Goal: Task Accomplishment & Management: Manage account settings

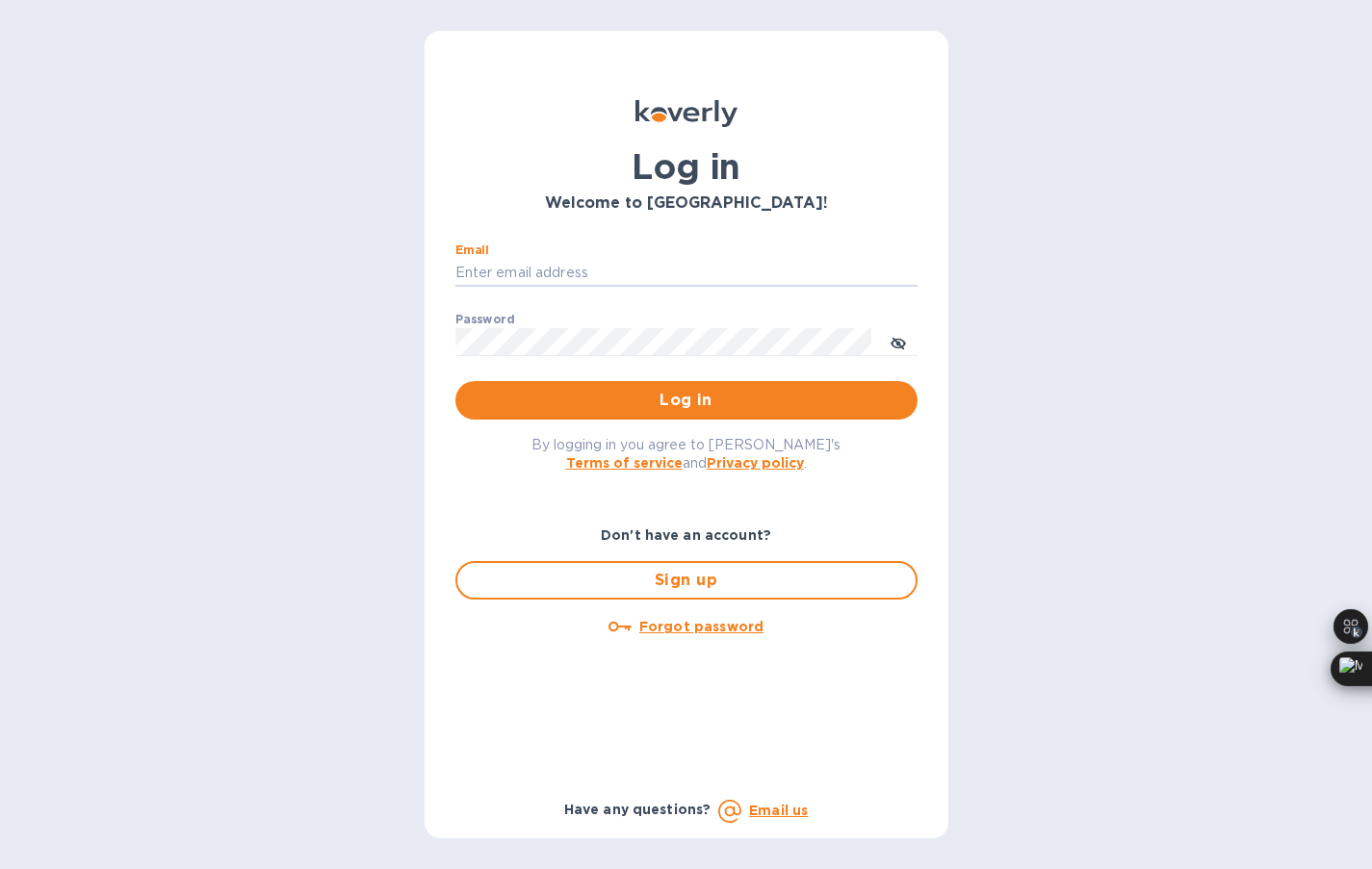
type input "[EMAIL_ADDRESS][DOMAIN_NAME]"
click at [601, 413] on button "Log in" at bounding box center [686, 401] width 462 height 39
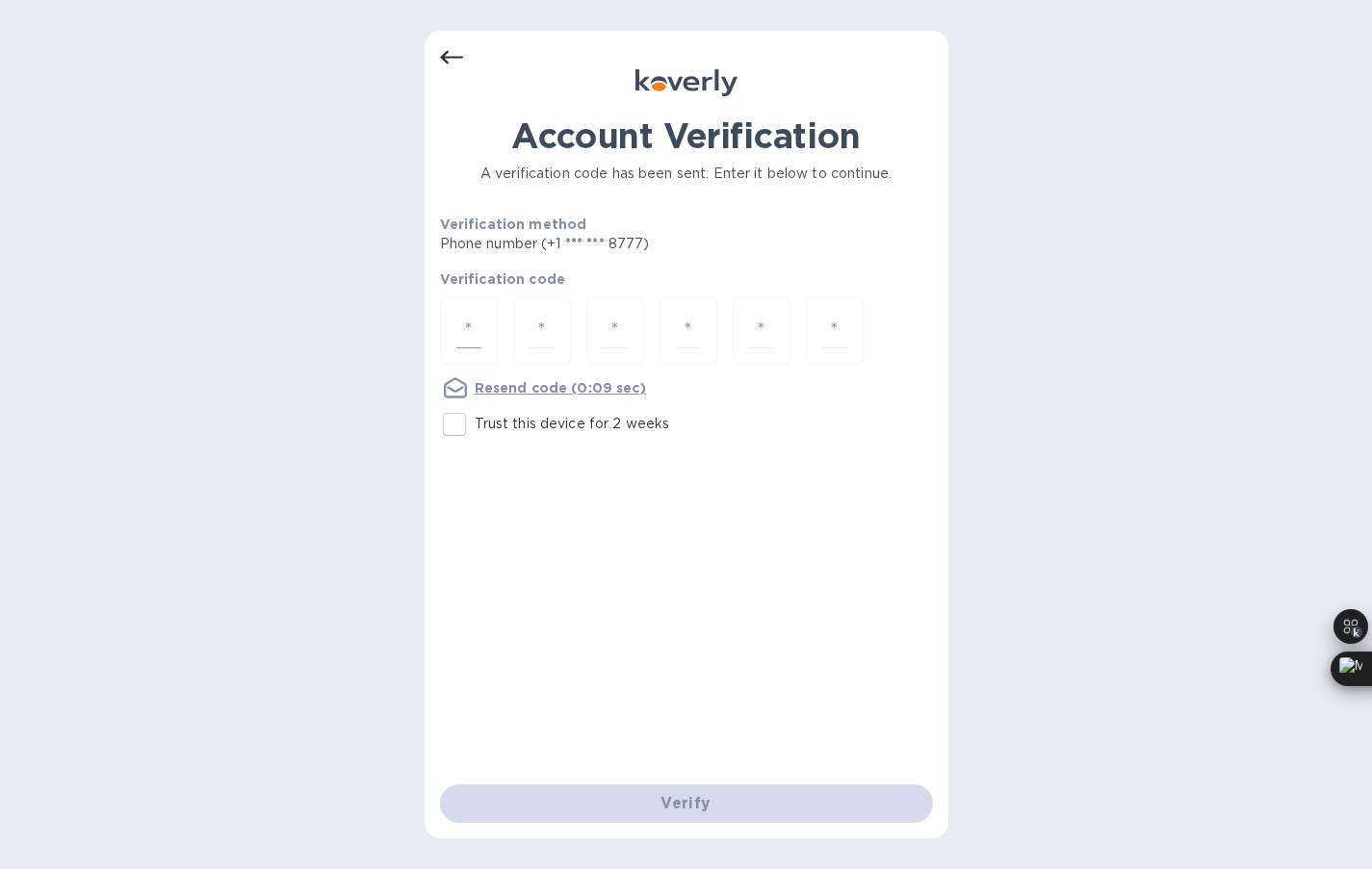
click at [463, 348] on input "number" at bounding box center [469, 330] width 25 height 36
click at [455, 428] on input "Trust this device for 2 weeks" at bounding box center [455, 425] width 41 height 41
checkbox input "true"
click at [484, 350] on div at bounding box center [469, 330] width 58 height 69
type input "2"
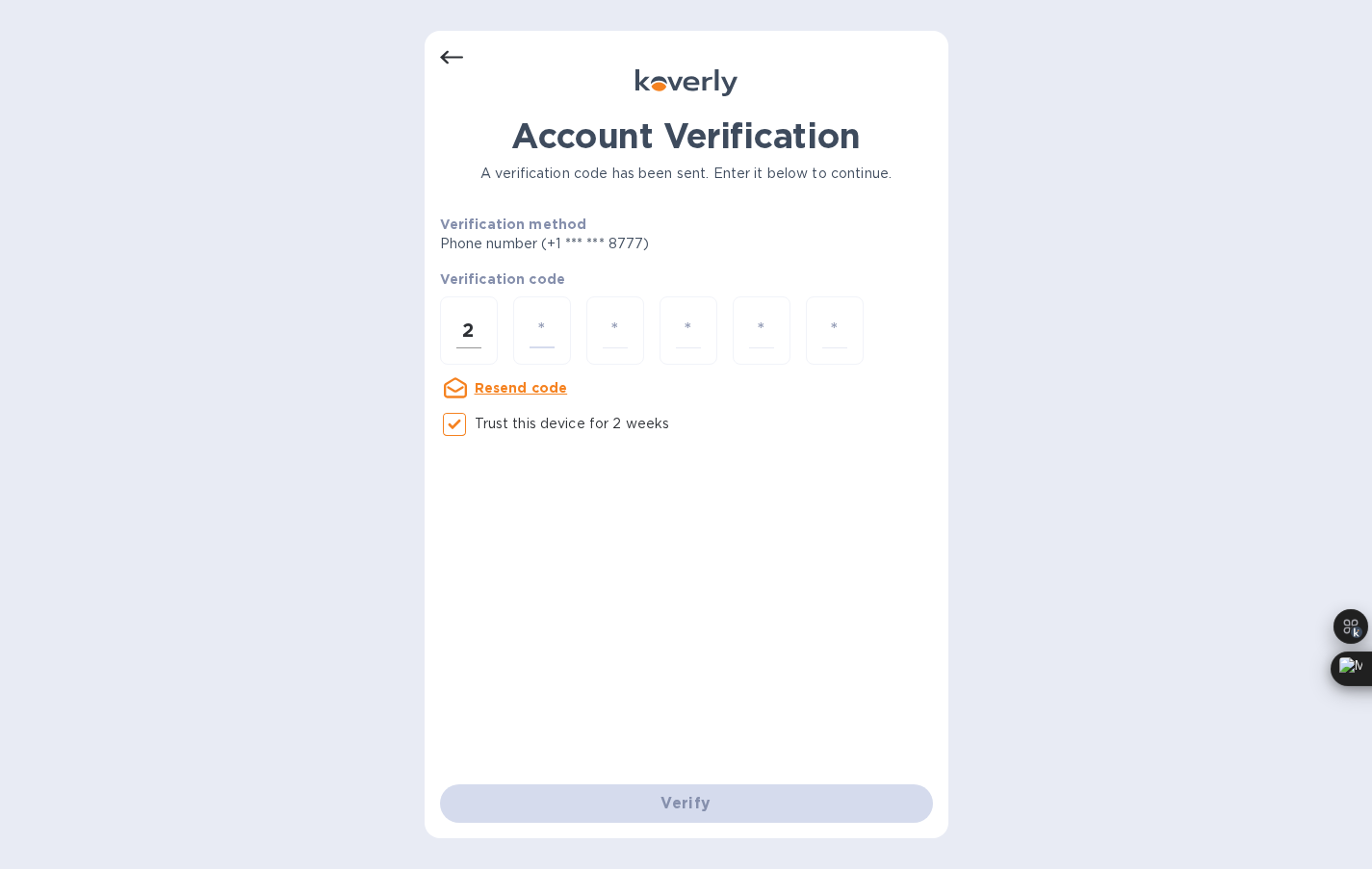
type input "1"
type input "0"
type input "8"
type input "6"
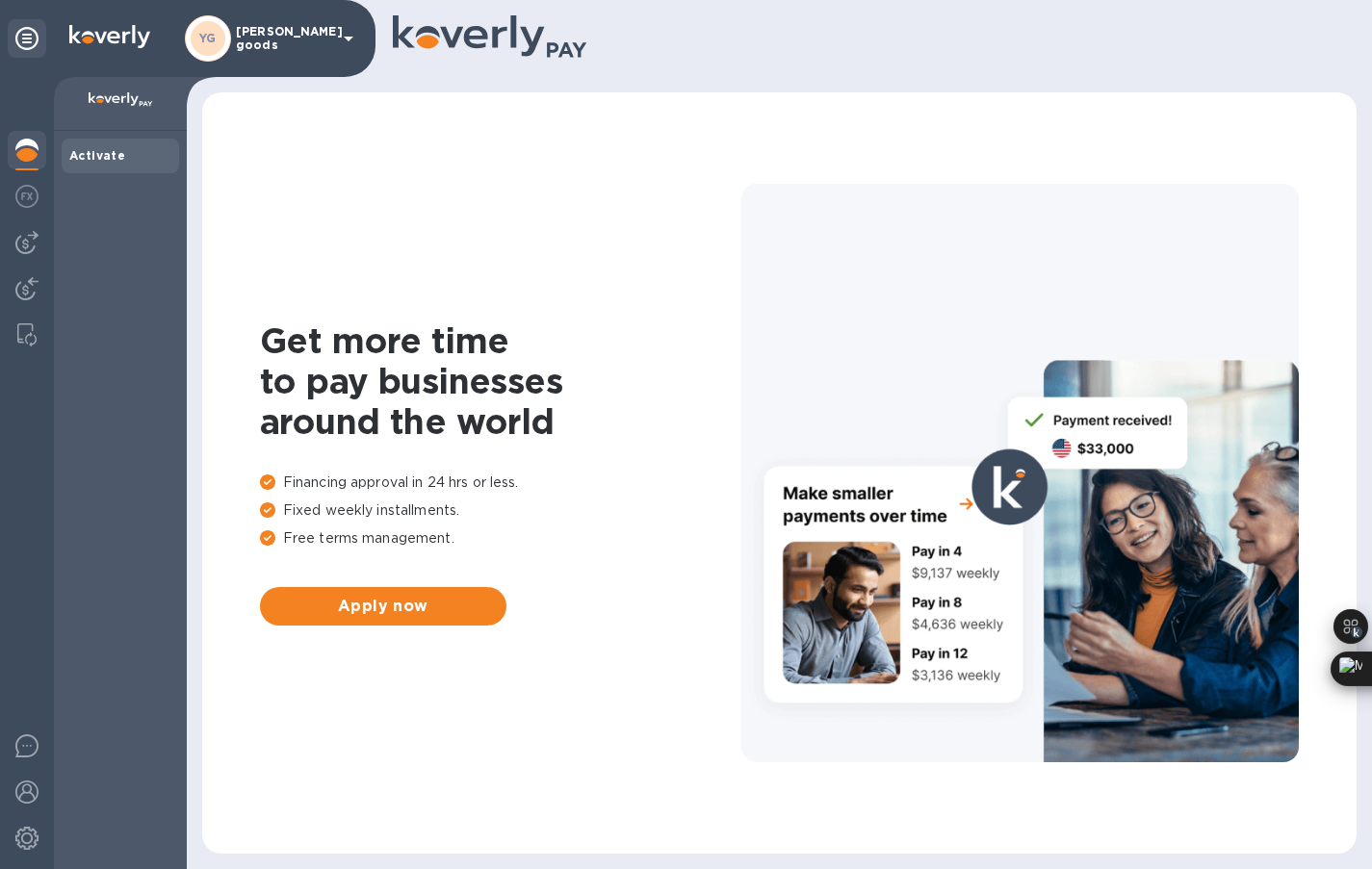
click at [101, 159] on b "Activate" at bounding box center [98, 155] width 56 height 14
click at [19, 246] on img at bounding box center [27, 242] width 23 height 23
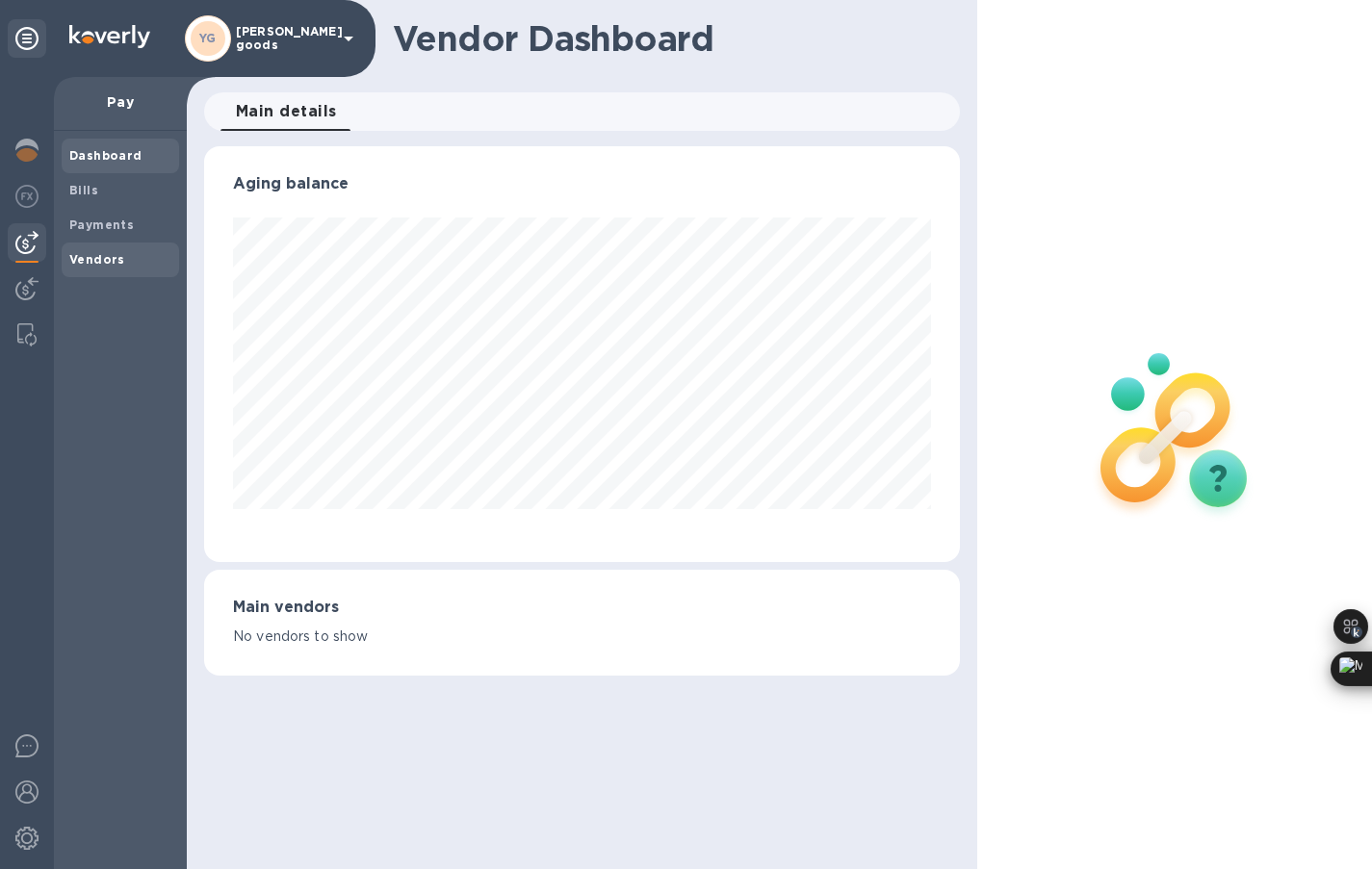
scroll to position [416, 756]
click at [25, 279] on img at bounding box center [27, 289] width 23 height 23
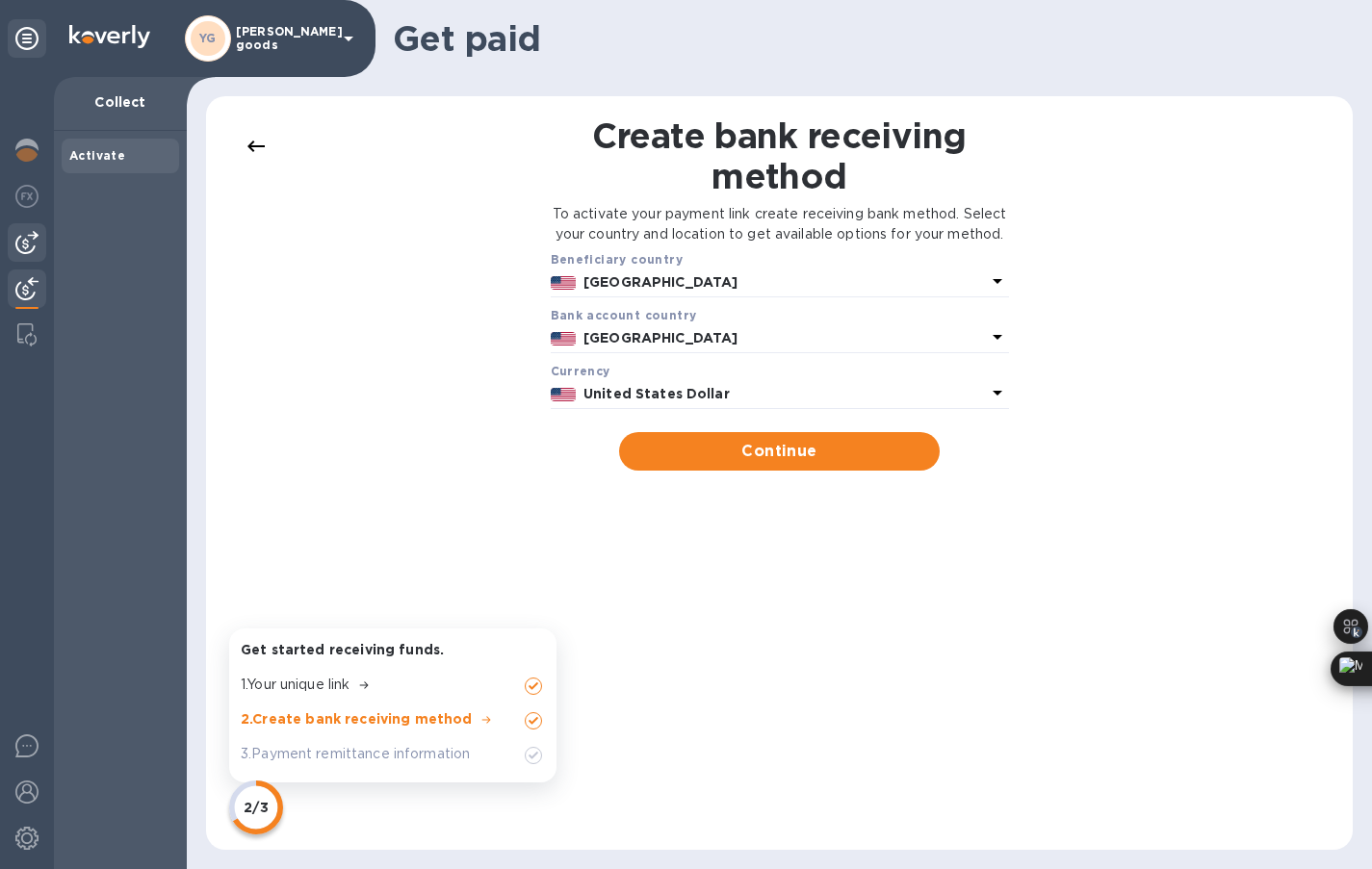
click at [32, 224] on div at bounding box center [27, 242] width 39 height 39
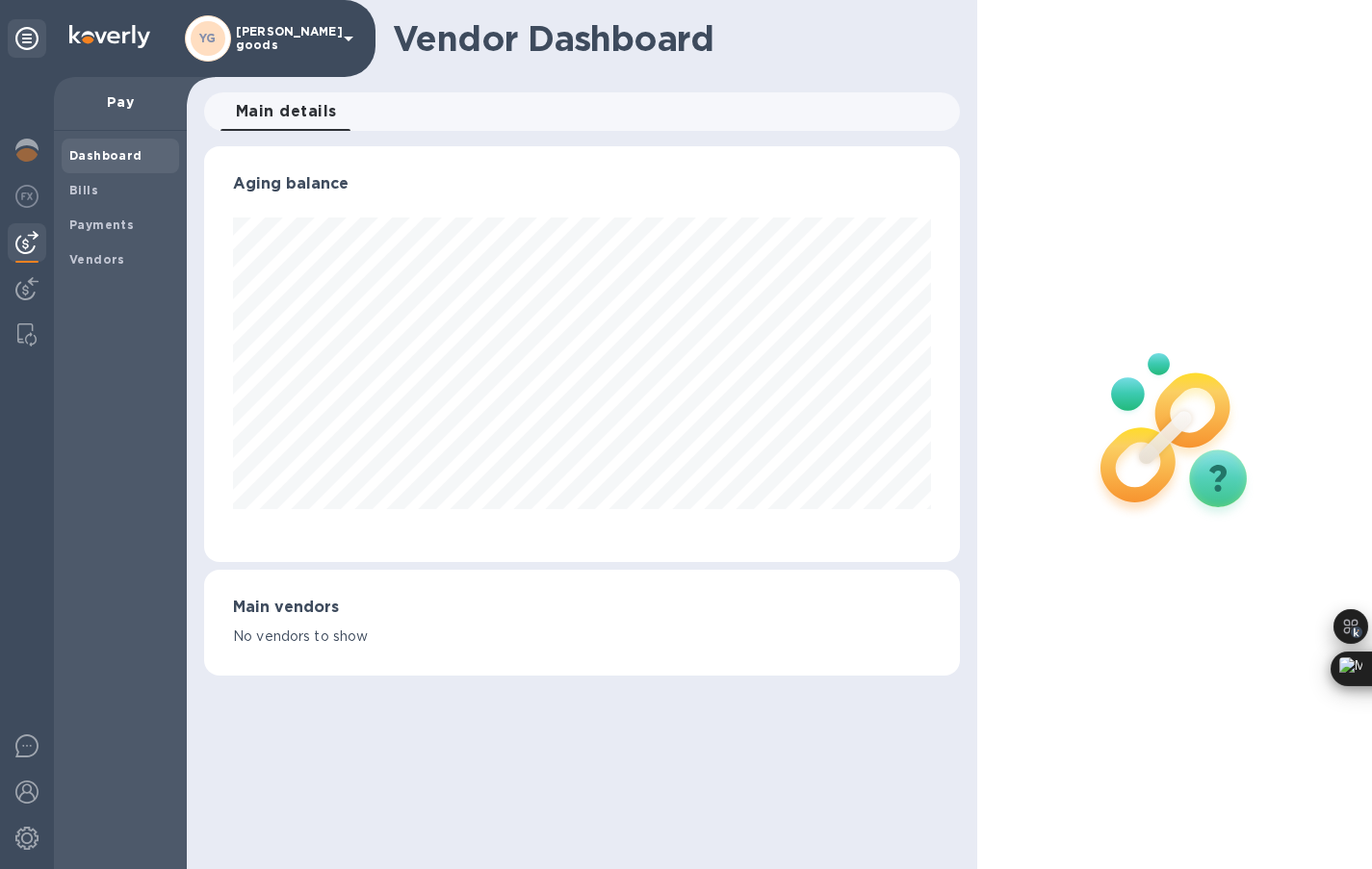
scroll to position [416, 756]
click at [101, 231] on b "Payments" at bounding box center [101, 224] width 65 height 14
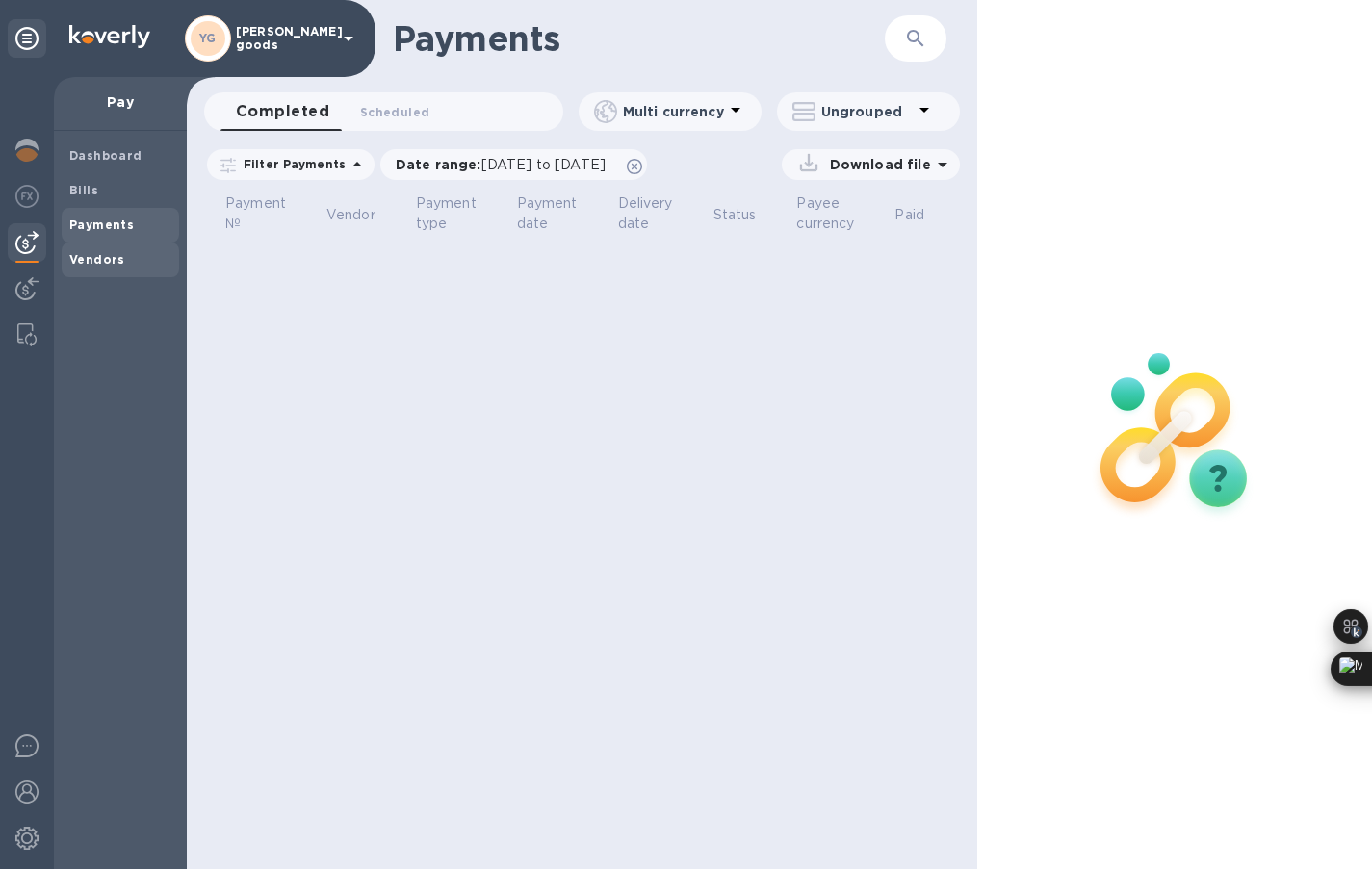
click at [98, 267] on span "Vendors" at bounding box center [98, 260] width 56 height 19
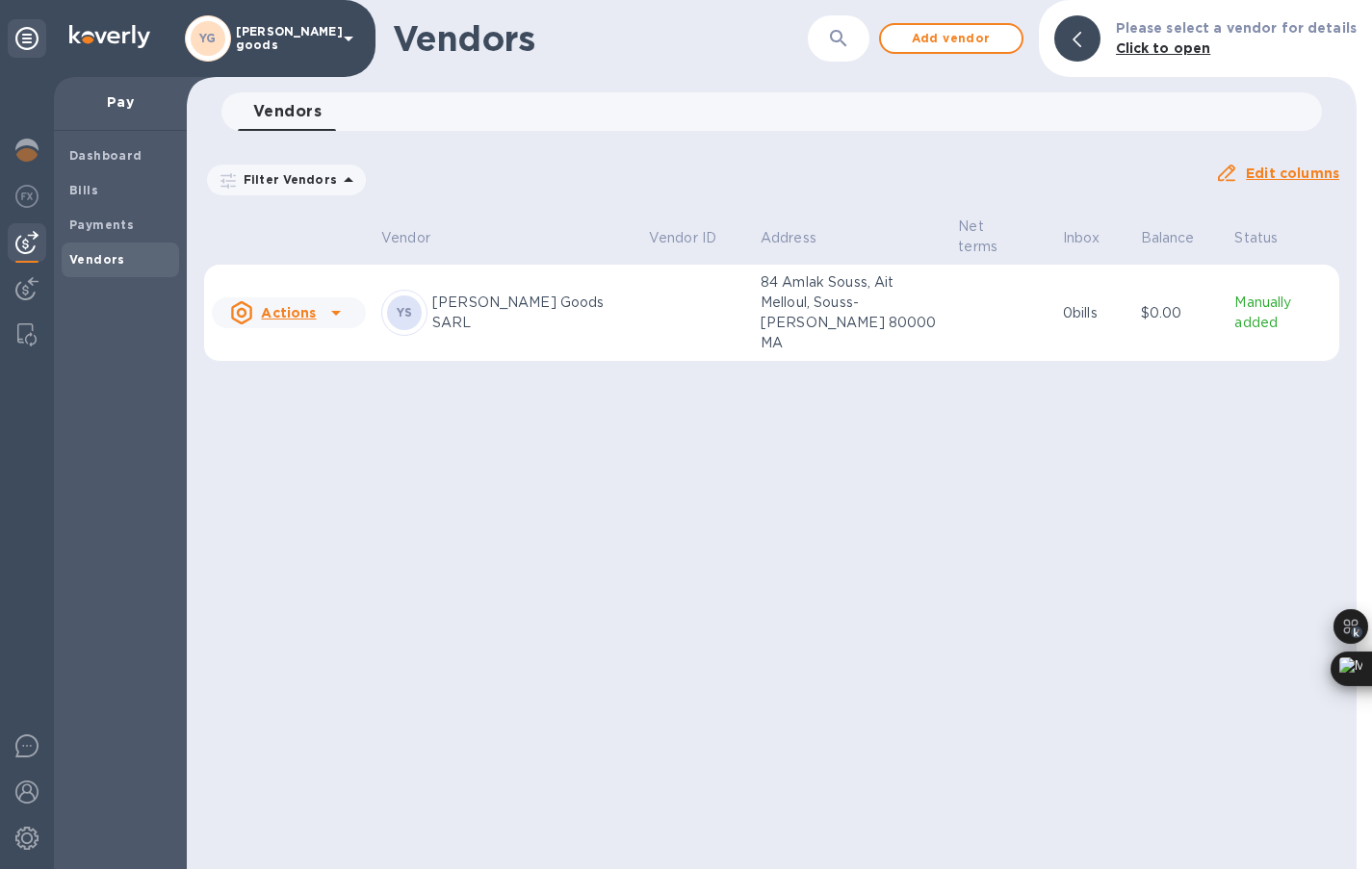
click at [328, 301] on icon at bounding box center [336, 313] width 23 height 23
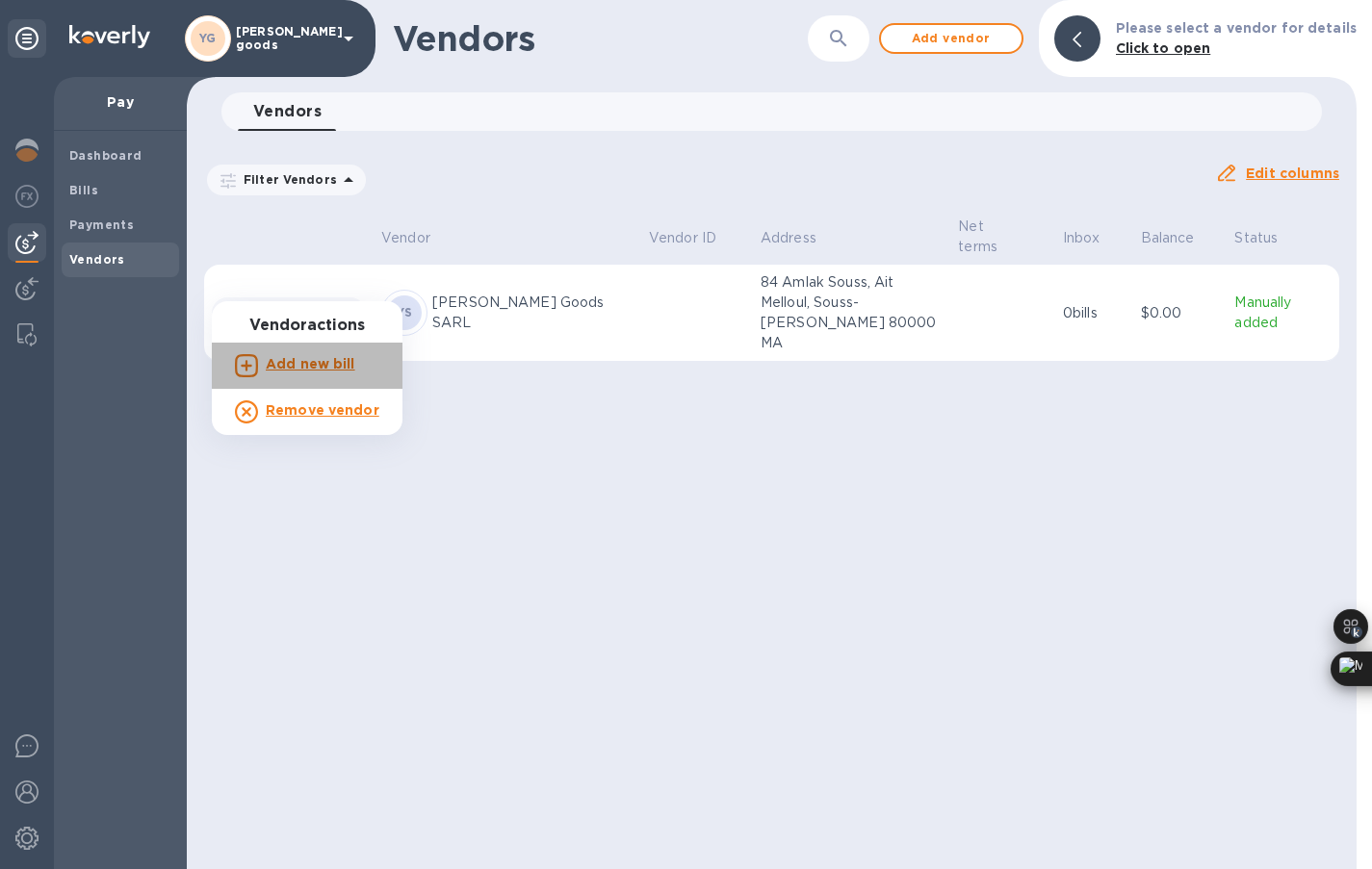
click at [320, 365] on b "Add new bill" at bounding box center [310, 364] width 90 height 15
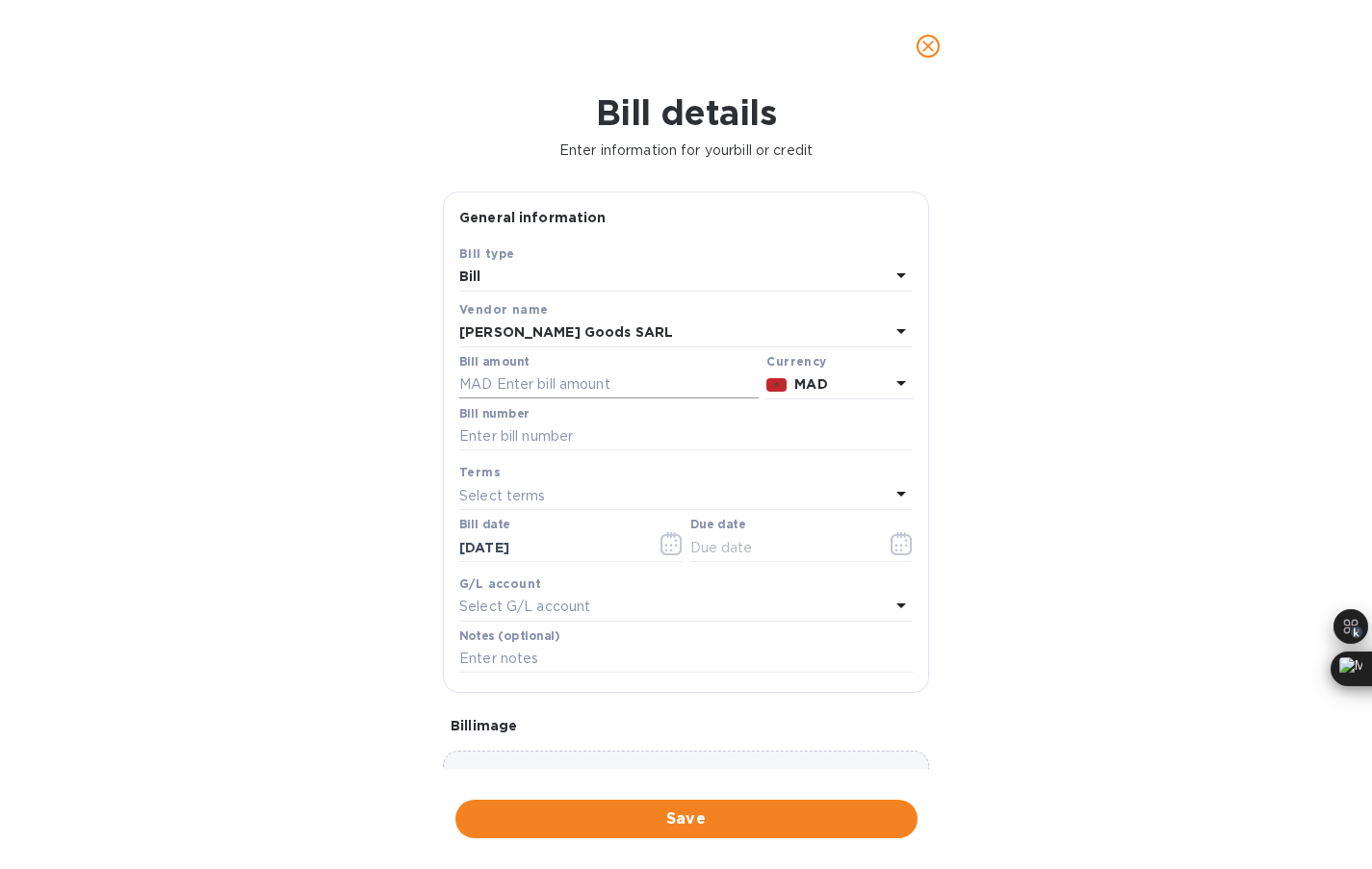
click at [561, 392] on input "text" at bounding box center [609, 385] width 299 height 29
click at [934, 54] on icon "close" at bounding box center [928, 46] width 19 height 19
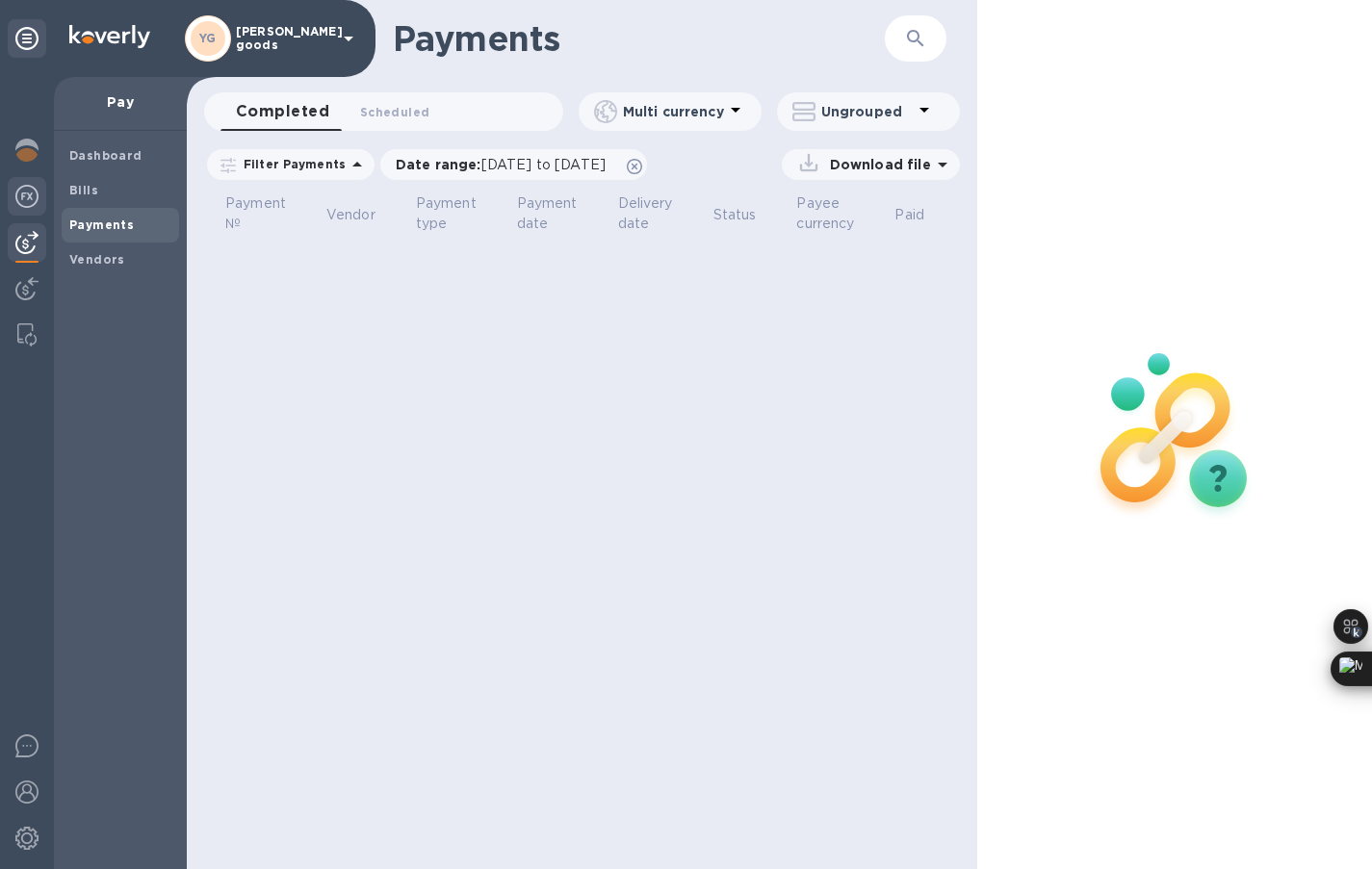
click at [28, 192] on img at bounding box center [27, 196] width 23 height 23
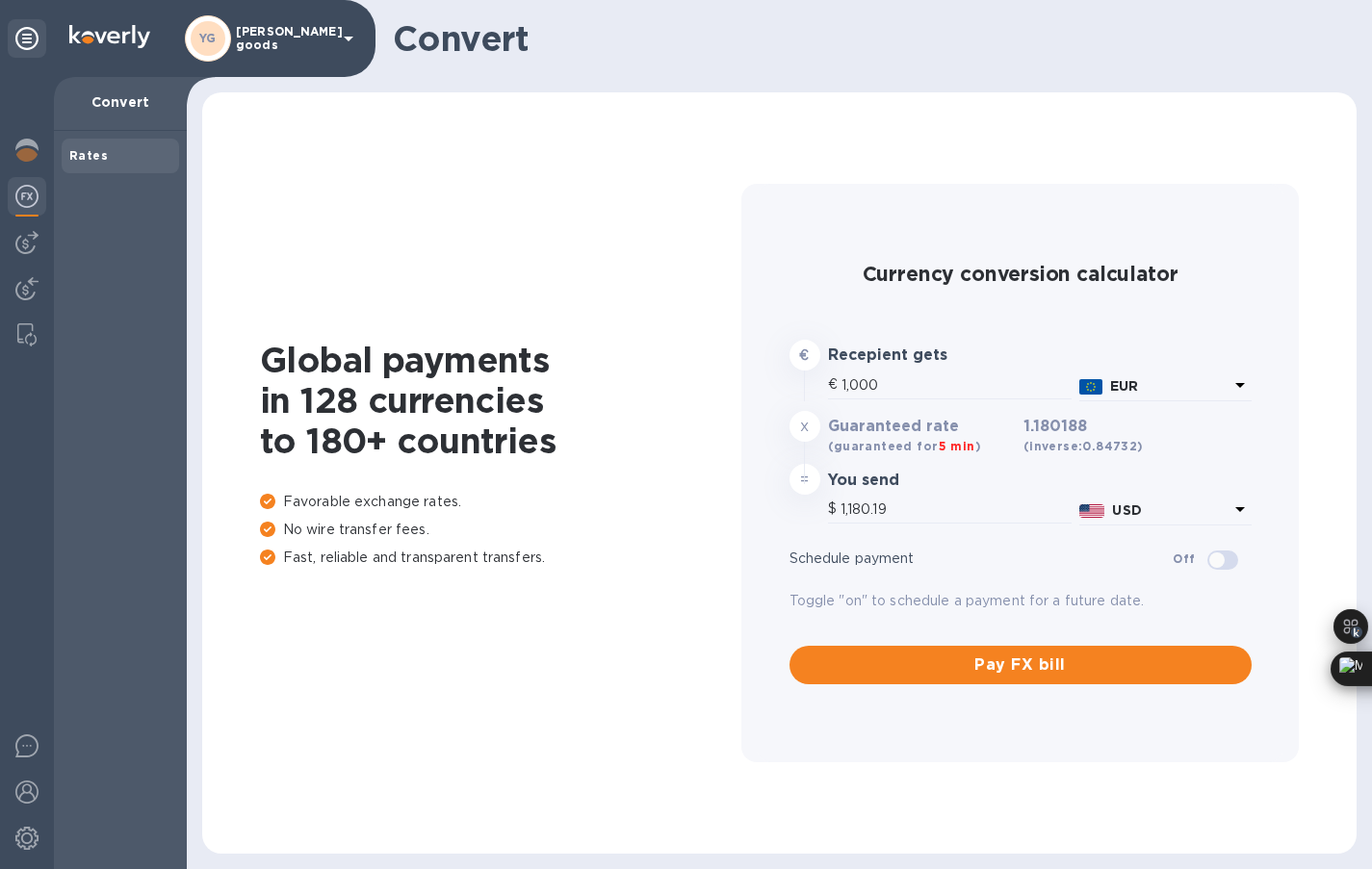
click at [1169, 394] on p "EUR" at bounding box center [1169, 386] width 119 height 20
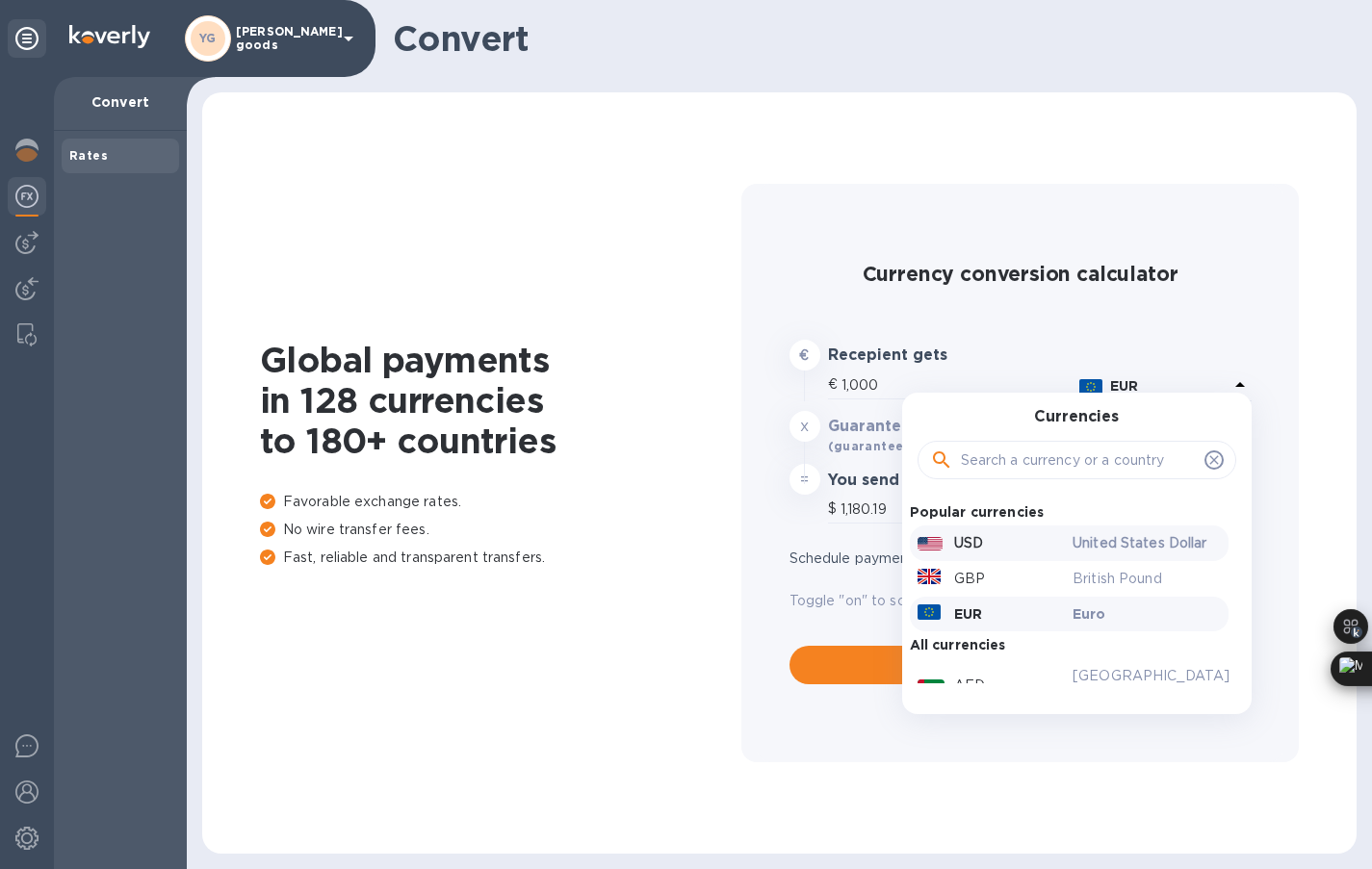
click at [968, 542] on p "USD" at bounding box center [968, 543] width 29 height 20
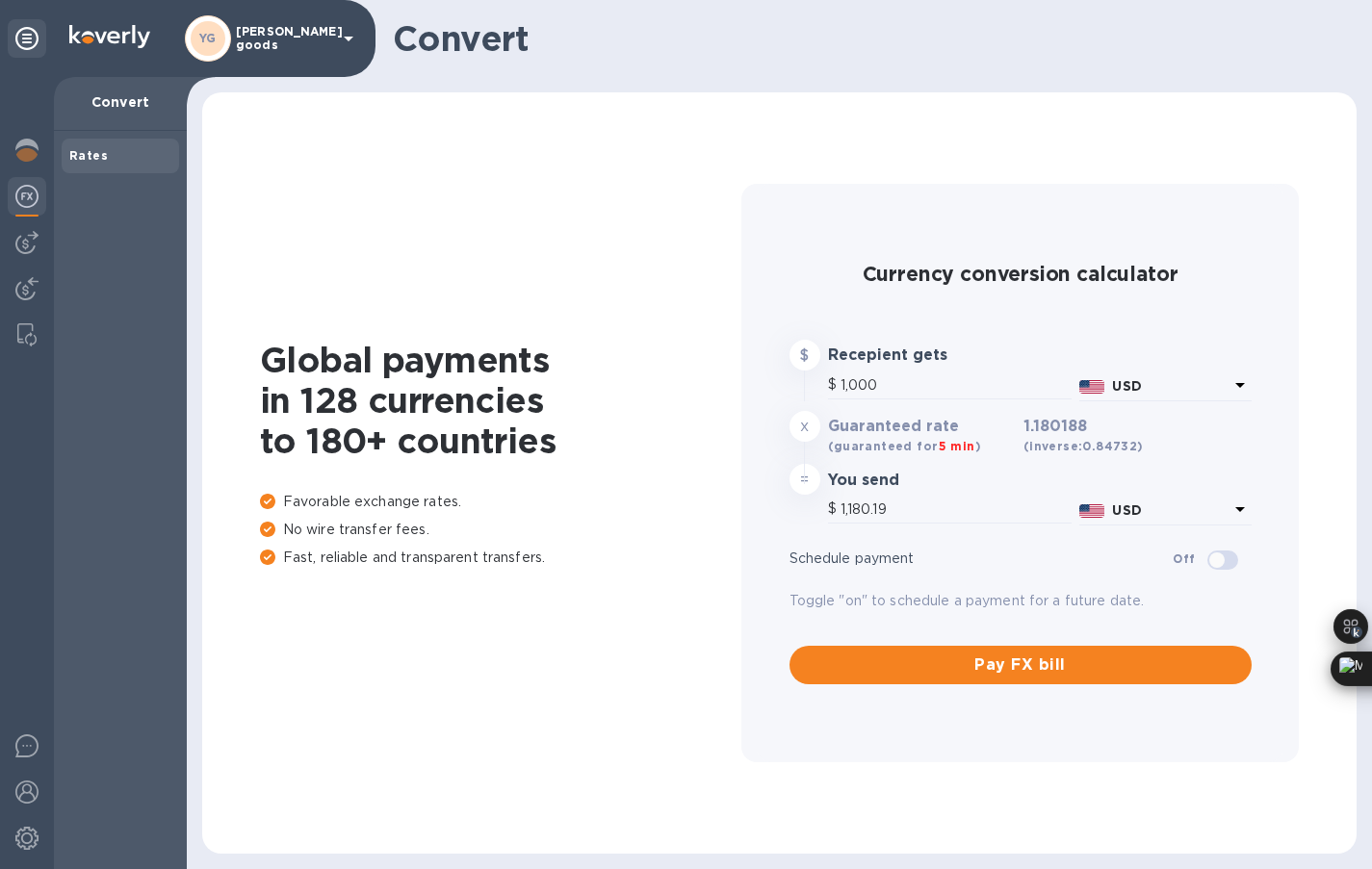
type input "1,000"
click at [1156, 397] on div "USD" at bounding box center [1170, 386] width 124 height 28
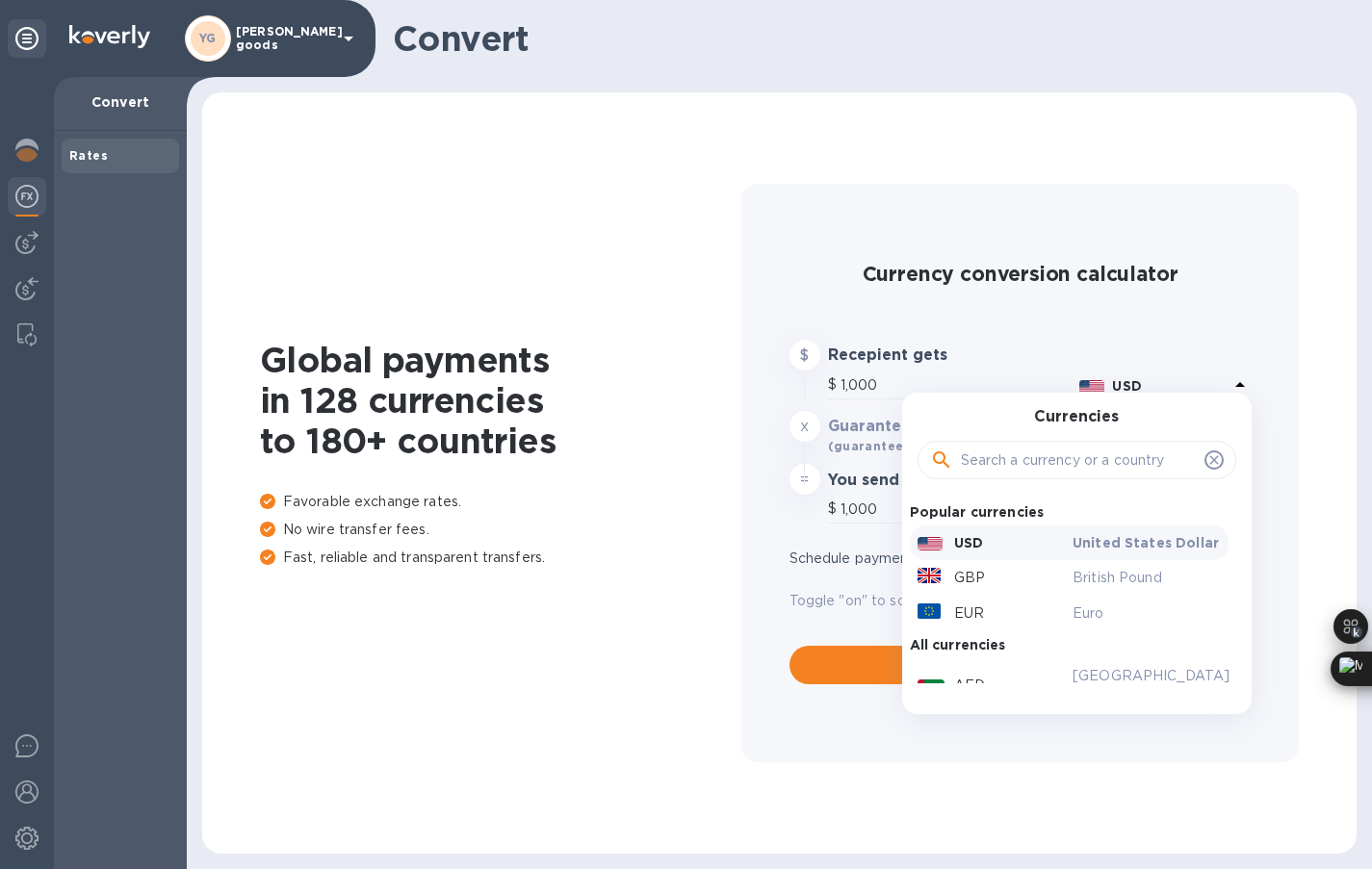
click at [1071, 472] on input "text" at bounding box center [1078, 461] width 236 height 29
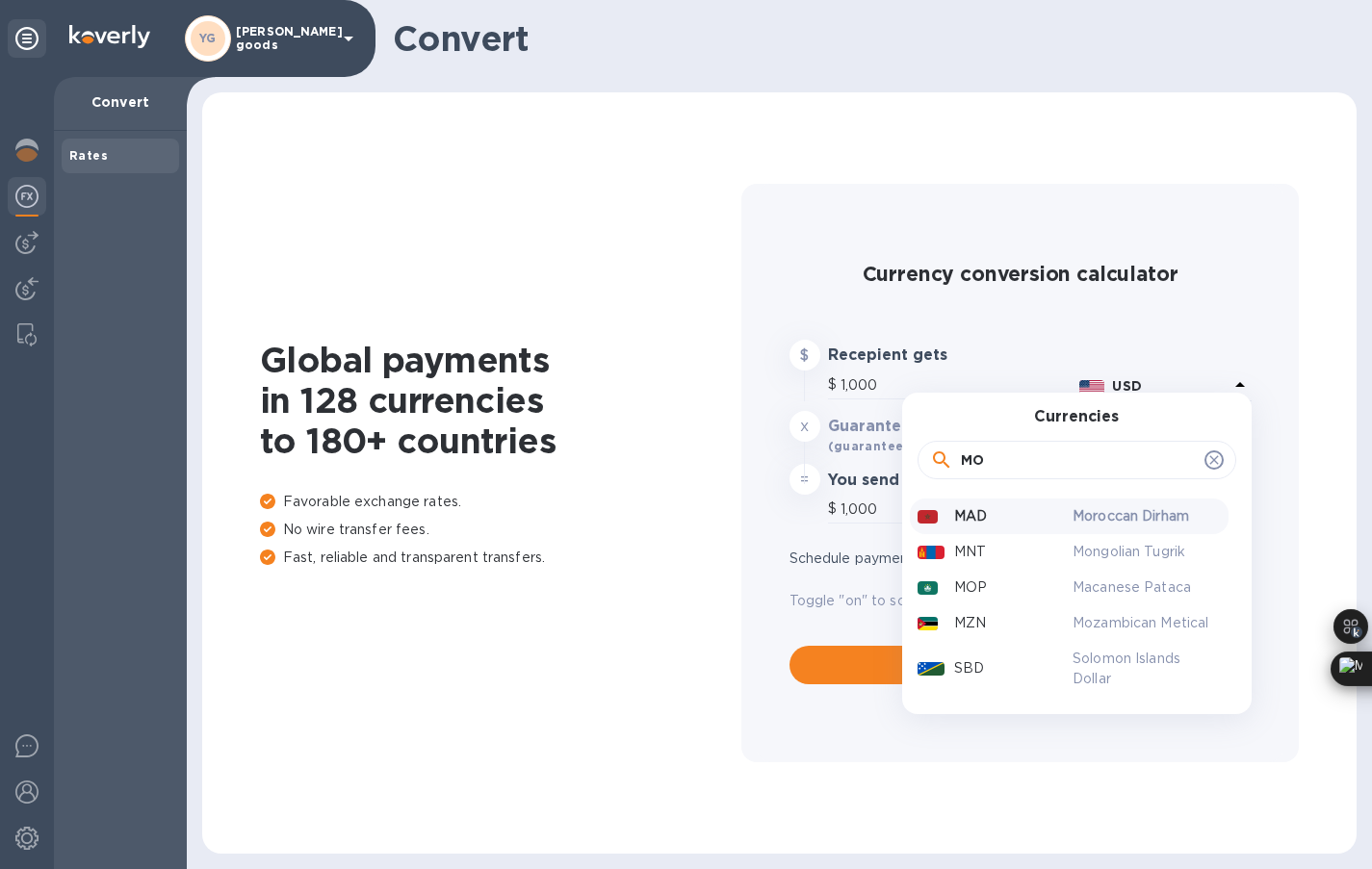
type input "MO"
click at [976, 507] on p "MAD" at bounding box center [970, 517] width 33 height 20
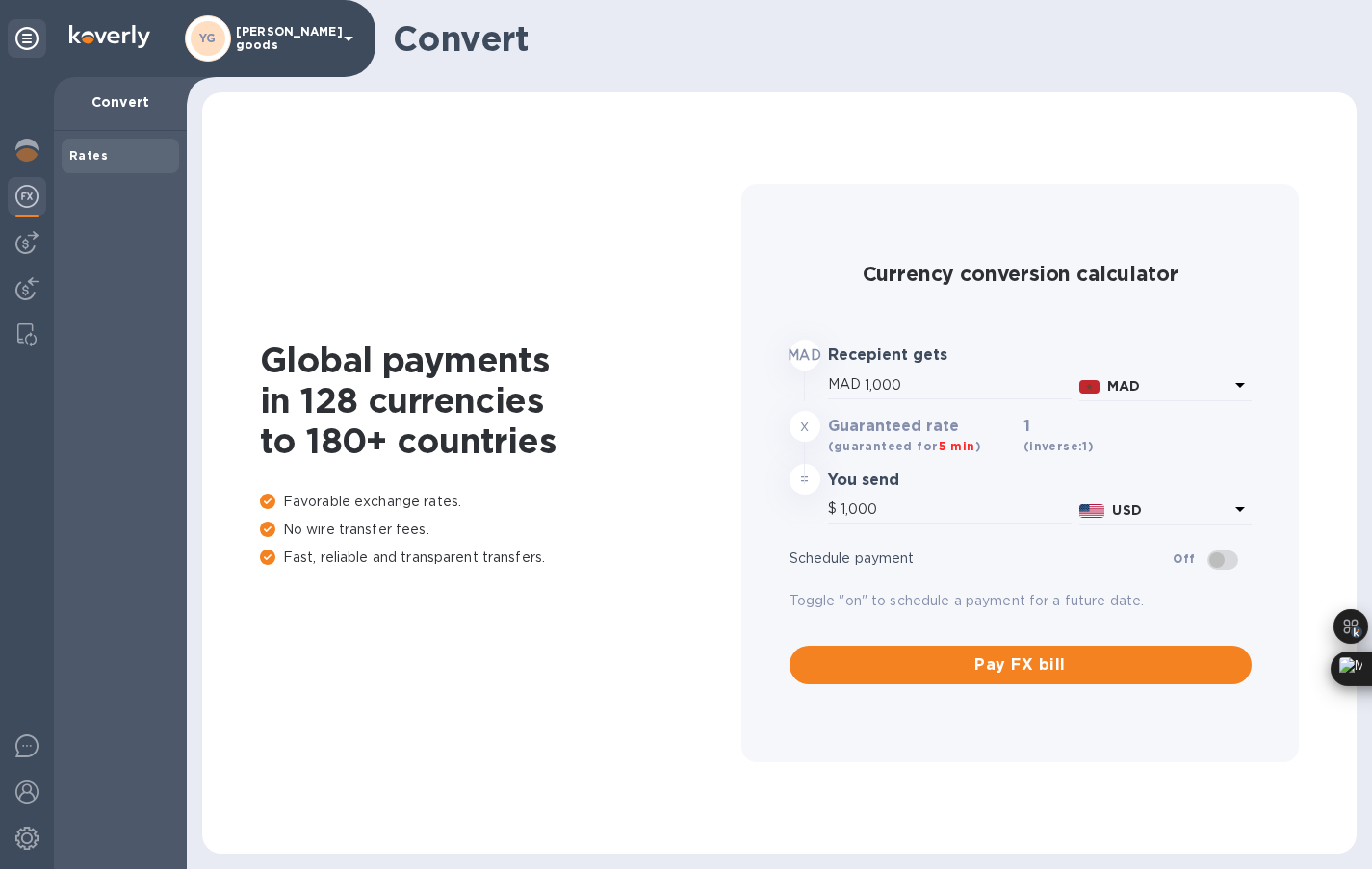
type input "111.16"
drag, startPoint x: 888, startPoint y: 503, endPoint x: 809, endPoint y: 503, distance: 79.0
click at [809, 503] on div "$ 111.16 USD" at bounding box center [1021, 512] width 470 height 41
type input "26.99"
type input "3"
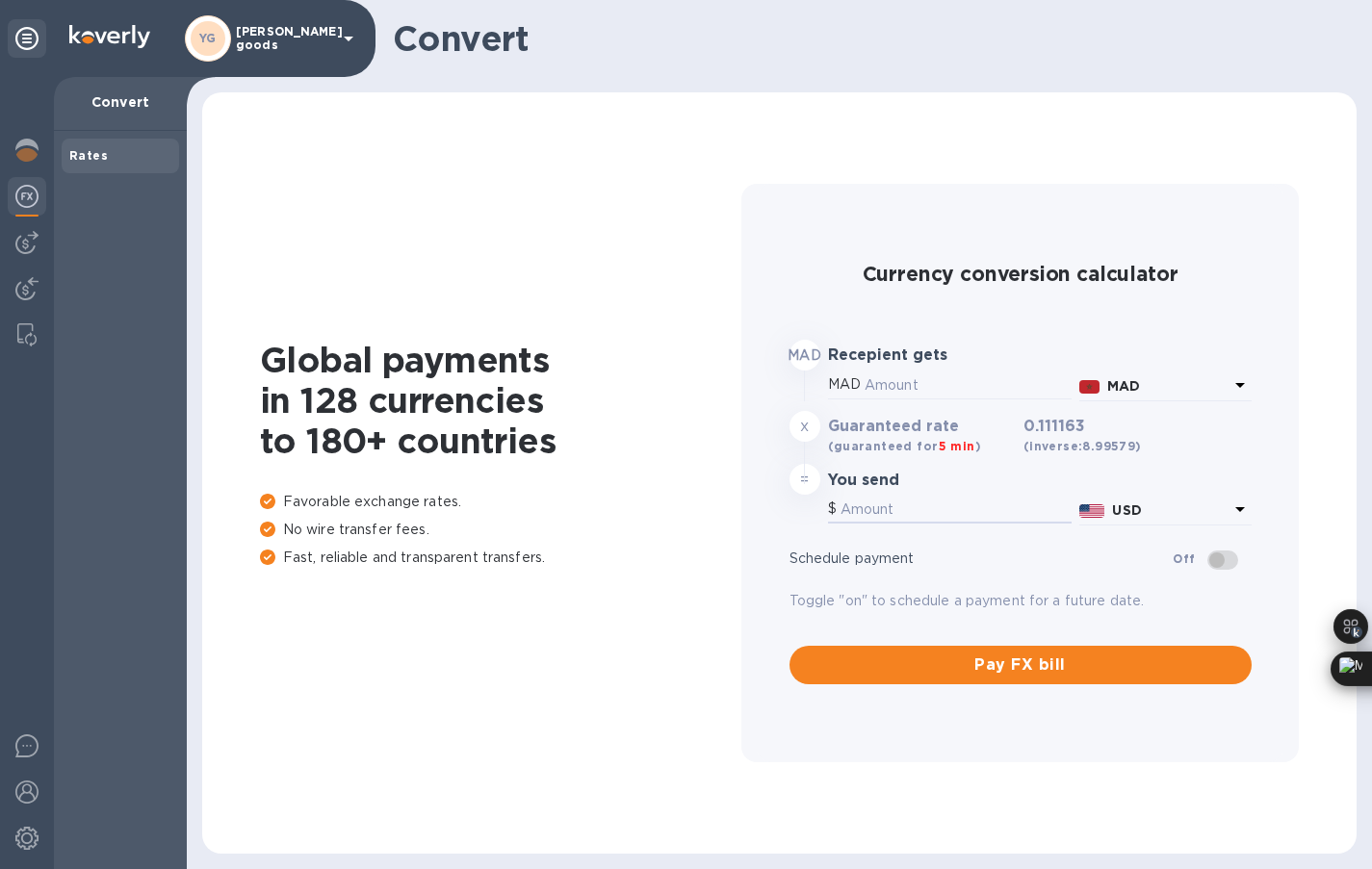
type input "35.98"
type input "40"
type input "3,598.32"
type input "400"
type input "35,983.2"
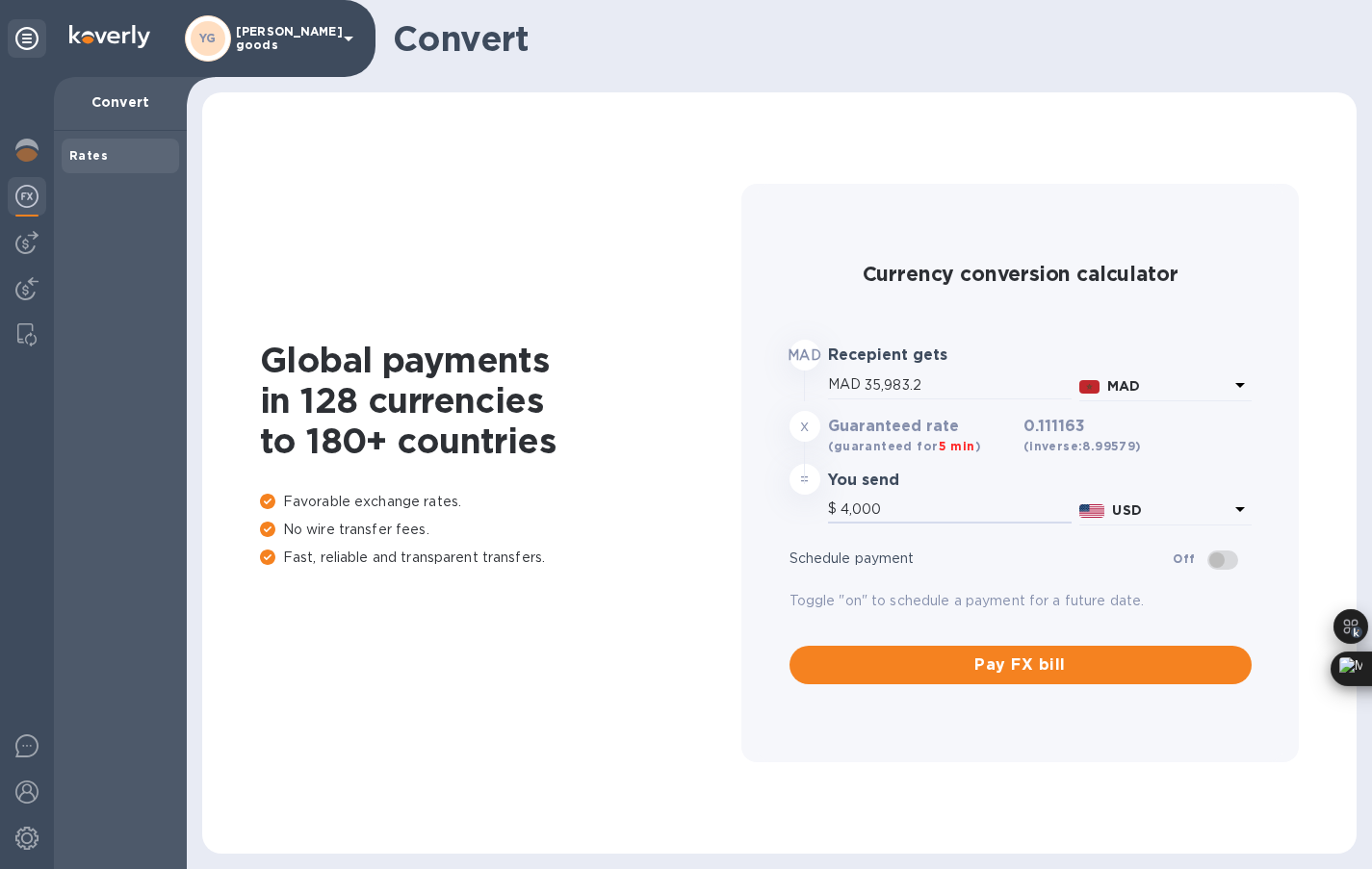
type input "4,000"
click at [1223, 558] on span at bounding box center [1223, 560] width 31 height 19
click at [1231, 559] on span at bounding box center [1223, 560] width 31 height 19
drag, startPoint x: 933, startPoint y: 383, endPoint x: 783, endPoint y: 383, distance: 150.0
click at [783, 383] on div "MAD Recepient gets MAD 35,983.2 MAD x Guaranteed rate (guaranteed for 5 min ) 0…" at bounding box center [1021, 434] width 478 height 203
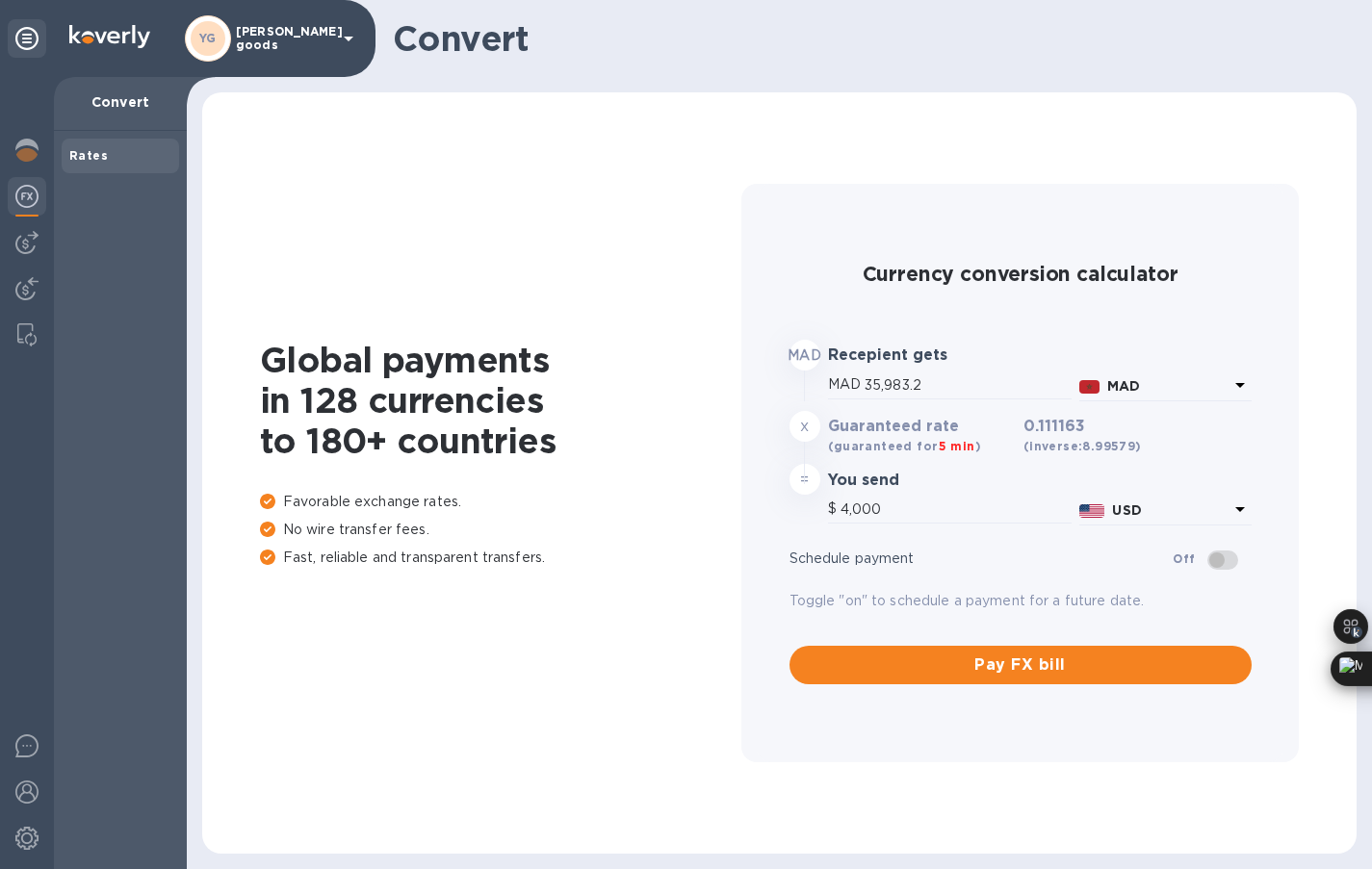
click at [21, 183] on div at bounding box center [27, 198] width 39 height 42
click at [31, 155] on img at bounding box center [27, 151] width 23 height 23
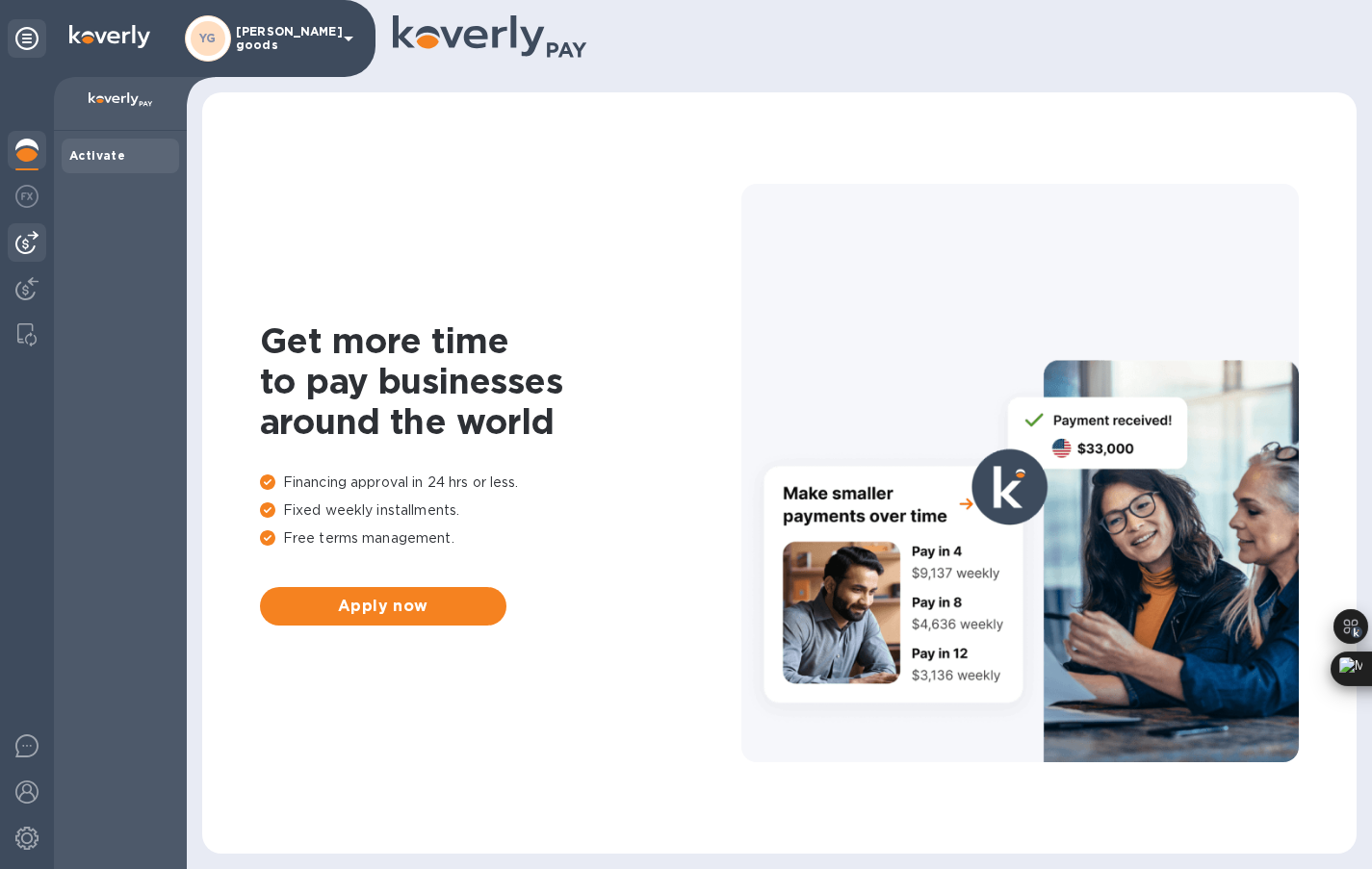
click at [29, 243] on img at bounding box center [27, 242] width 23 height 23
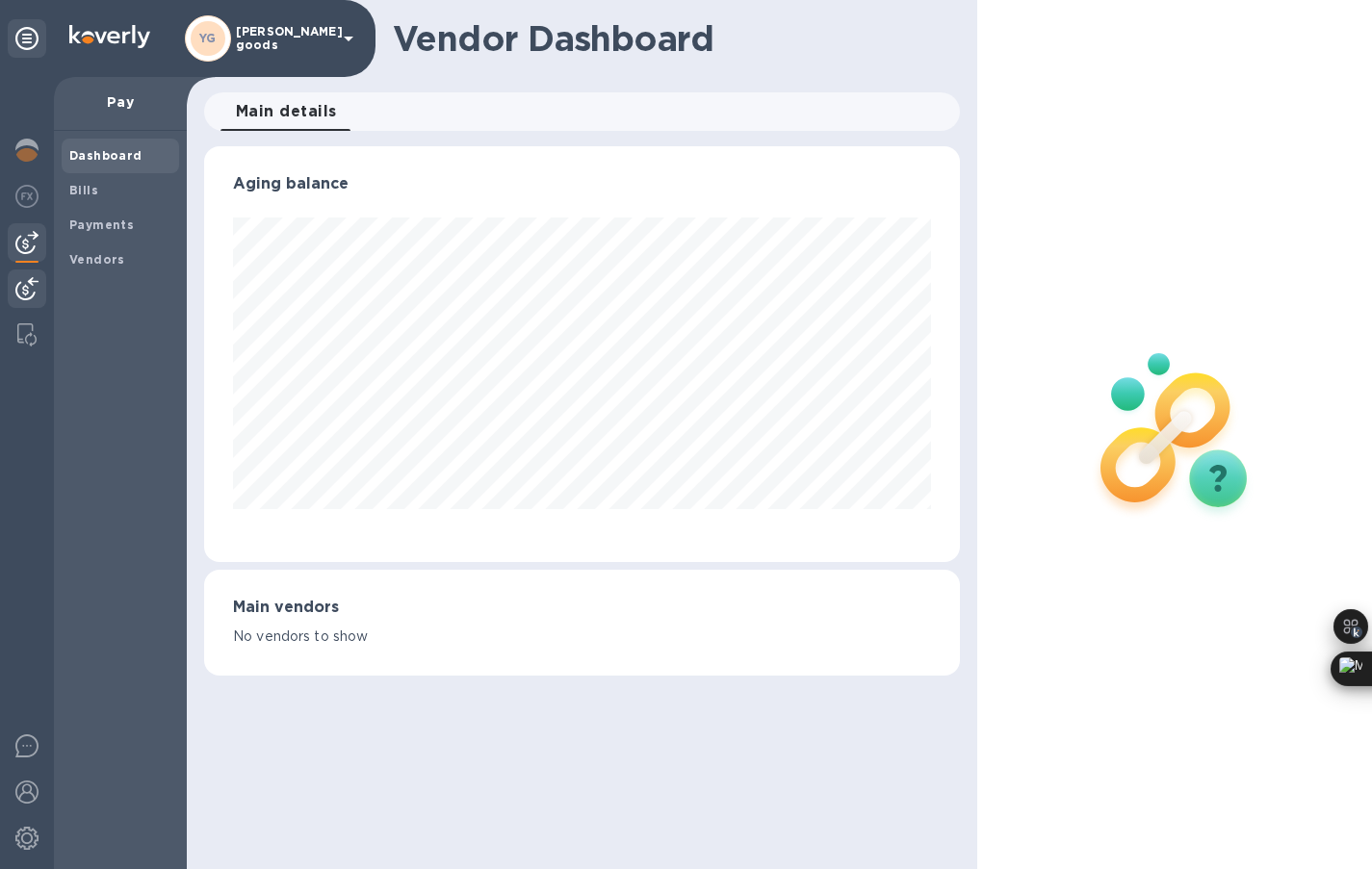
scroll to position [416, 756]
click at [19, 279] on img at bounding box center [27, 289] width 23 height 23
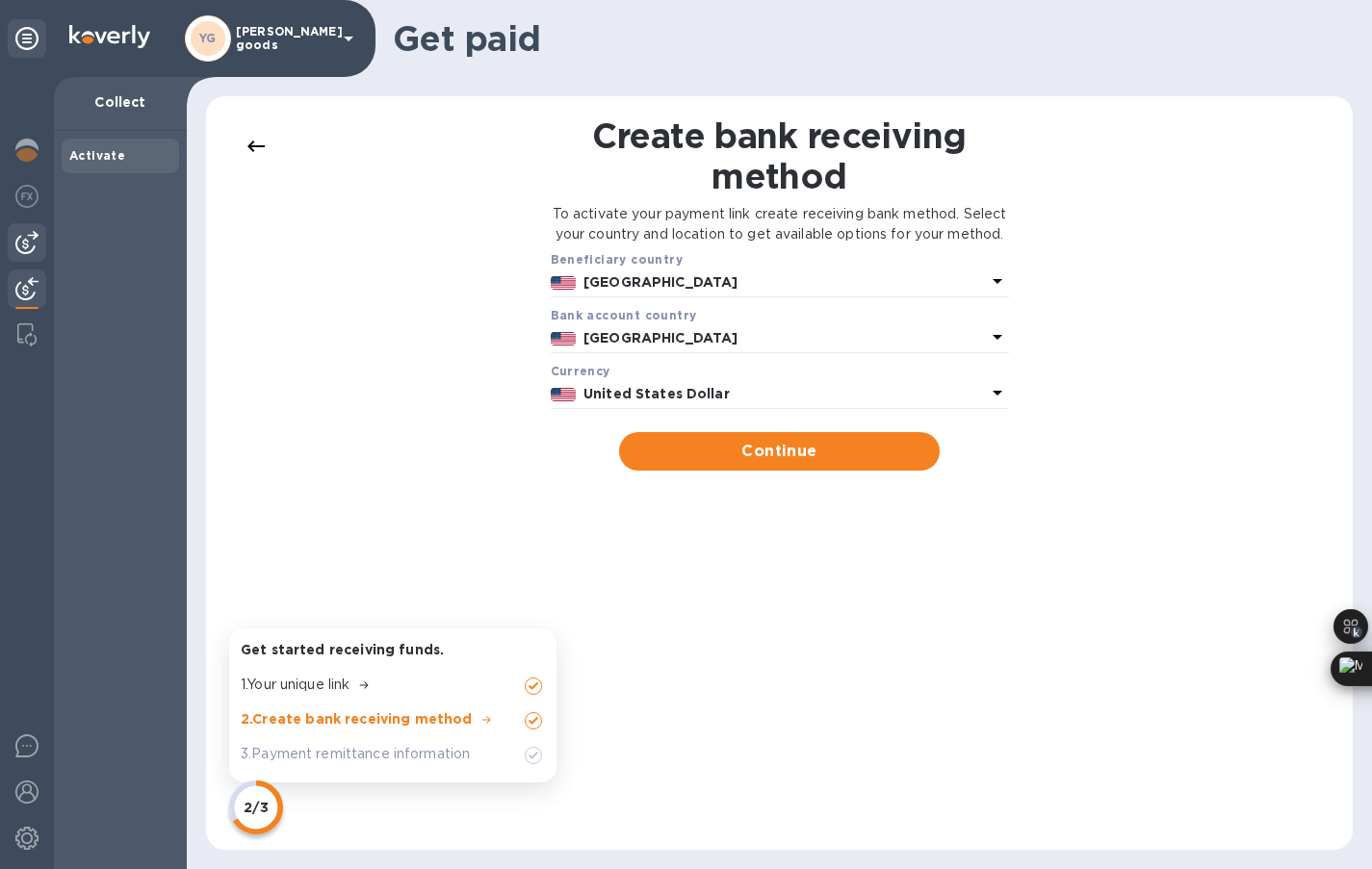
click at [20, 236] on img at bounding box center [27, 242] width 23 height 23
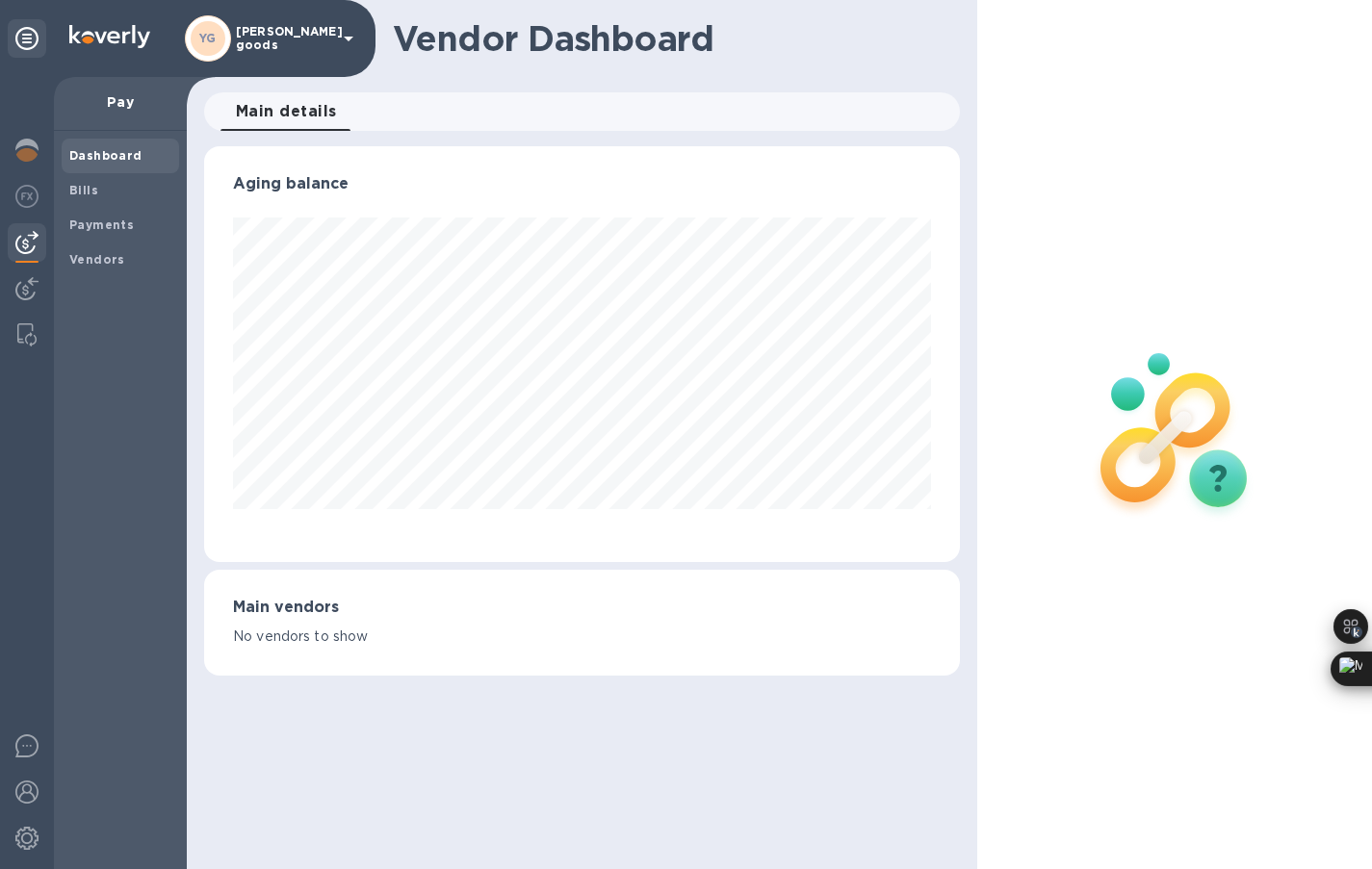
scroll to position [416, 756]
click at [107, 252] on b "Vendors" at bounding box center [98, 259] width 56 height 14
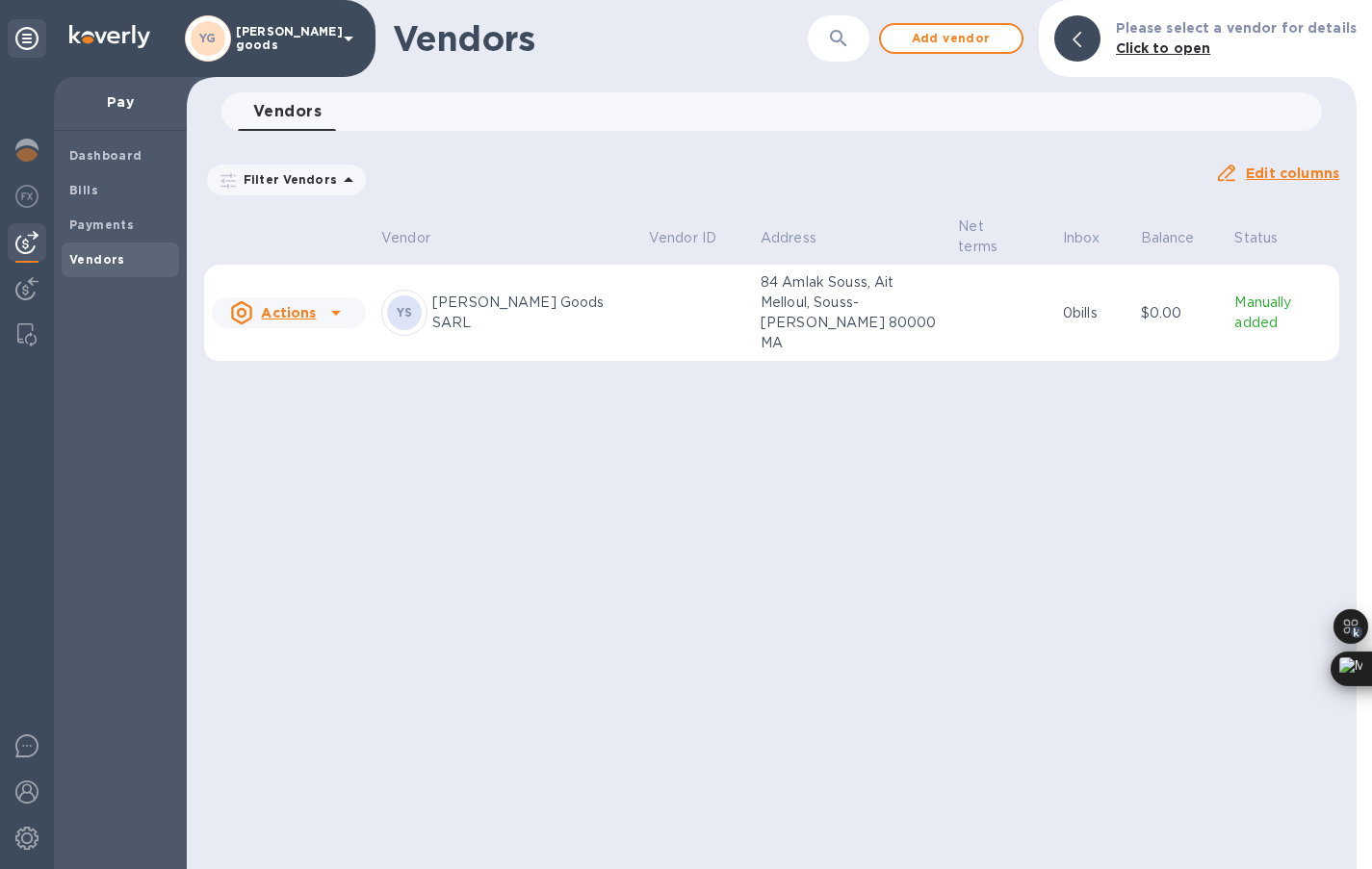
click at [340, 301] on icon at bounding box center [336, 313] width 23 height 23
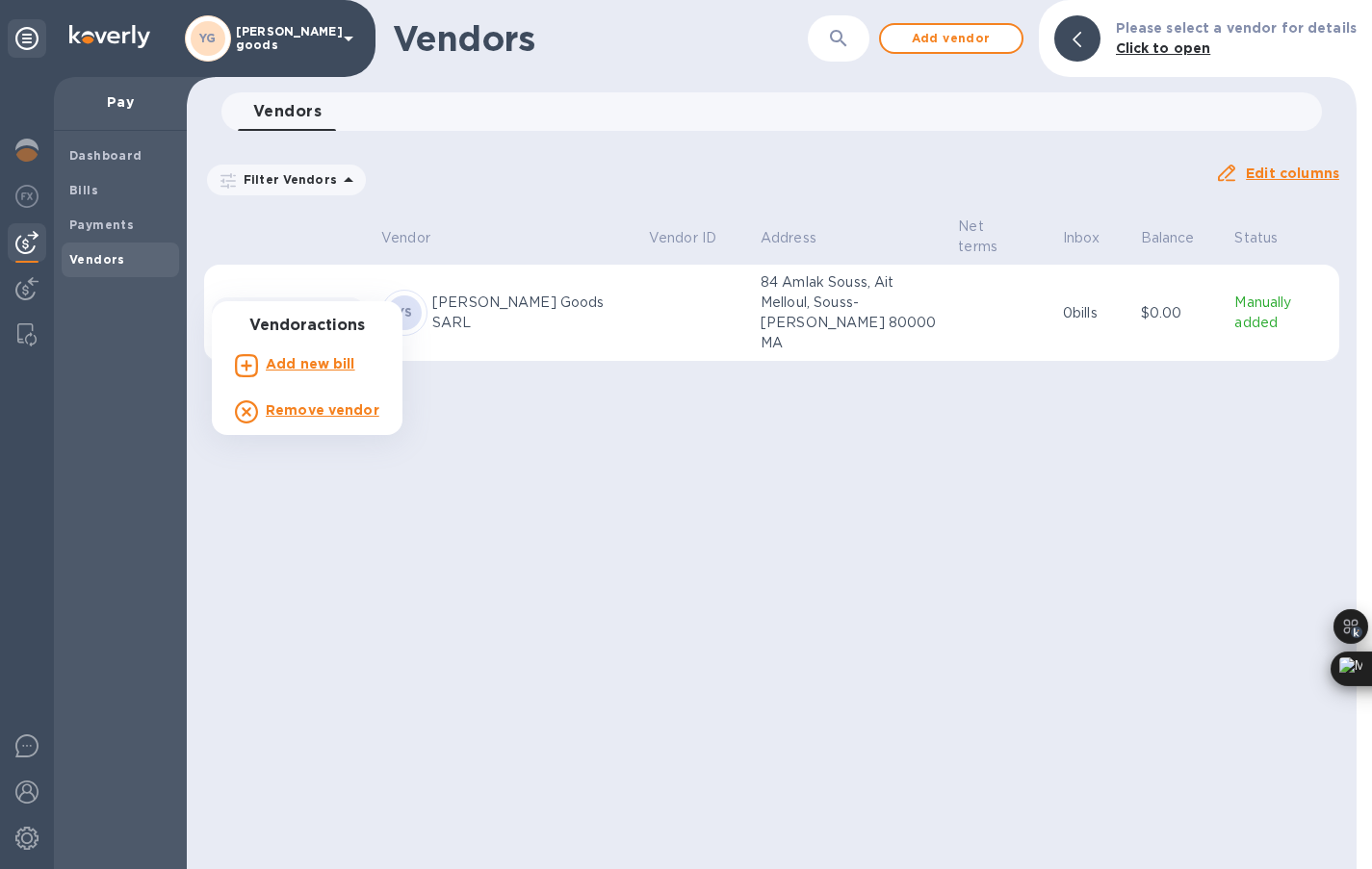
click at [328, 371] on b "Add new bill" at bounding box center [310, 364] width 90 height 15
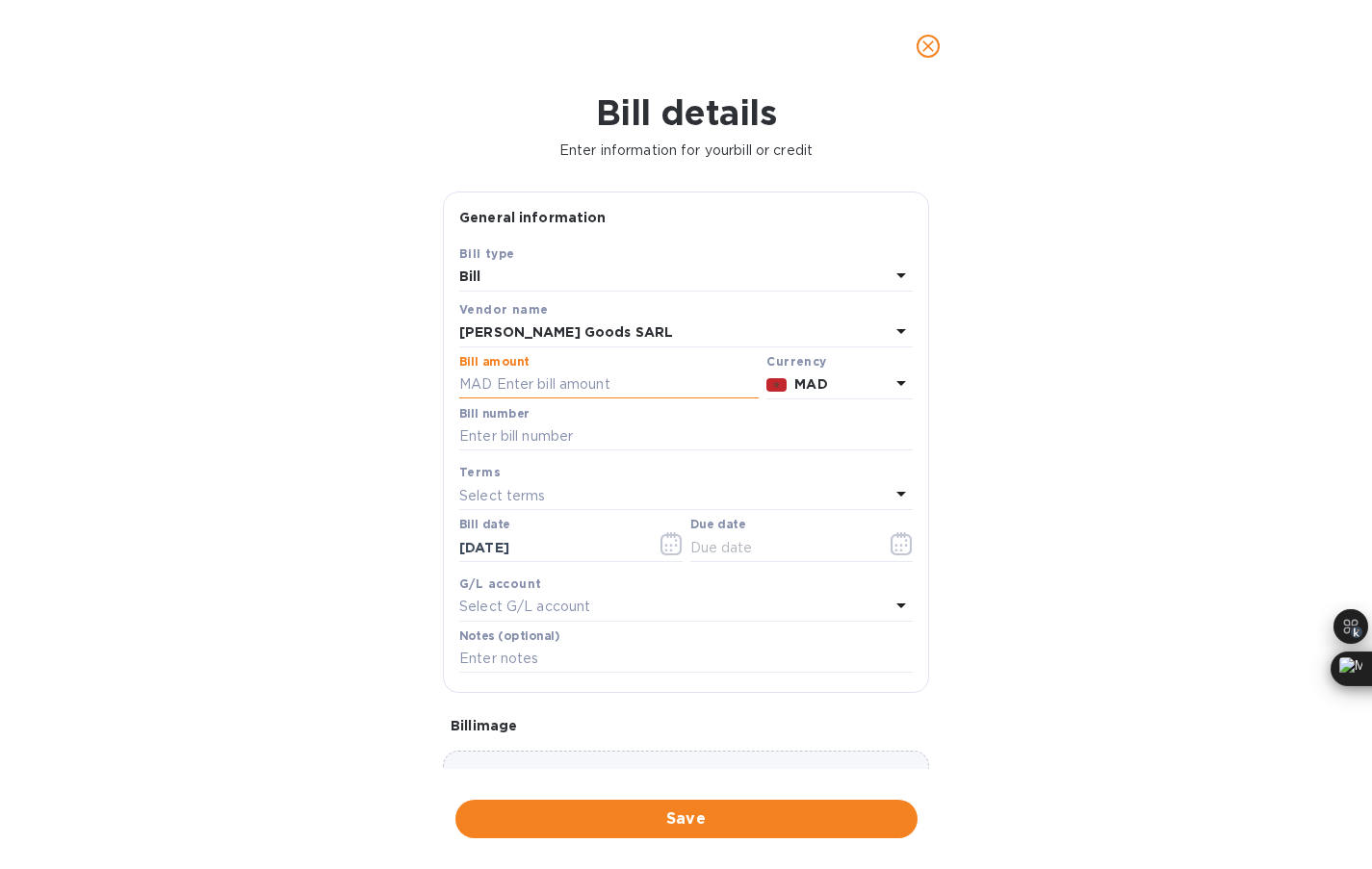
click at [594, 388] on input "text" at bounding box center [609, 385] width 299 height 29
paste input "35,983.2"
type input "35,983.2"
click at [583, 442] on input "text" at bounding box center [686, 437] width 454 height 29
paste input "03/2025"
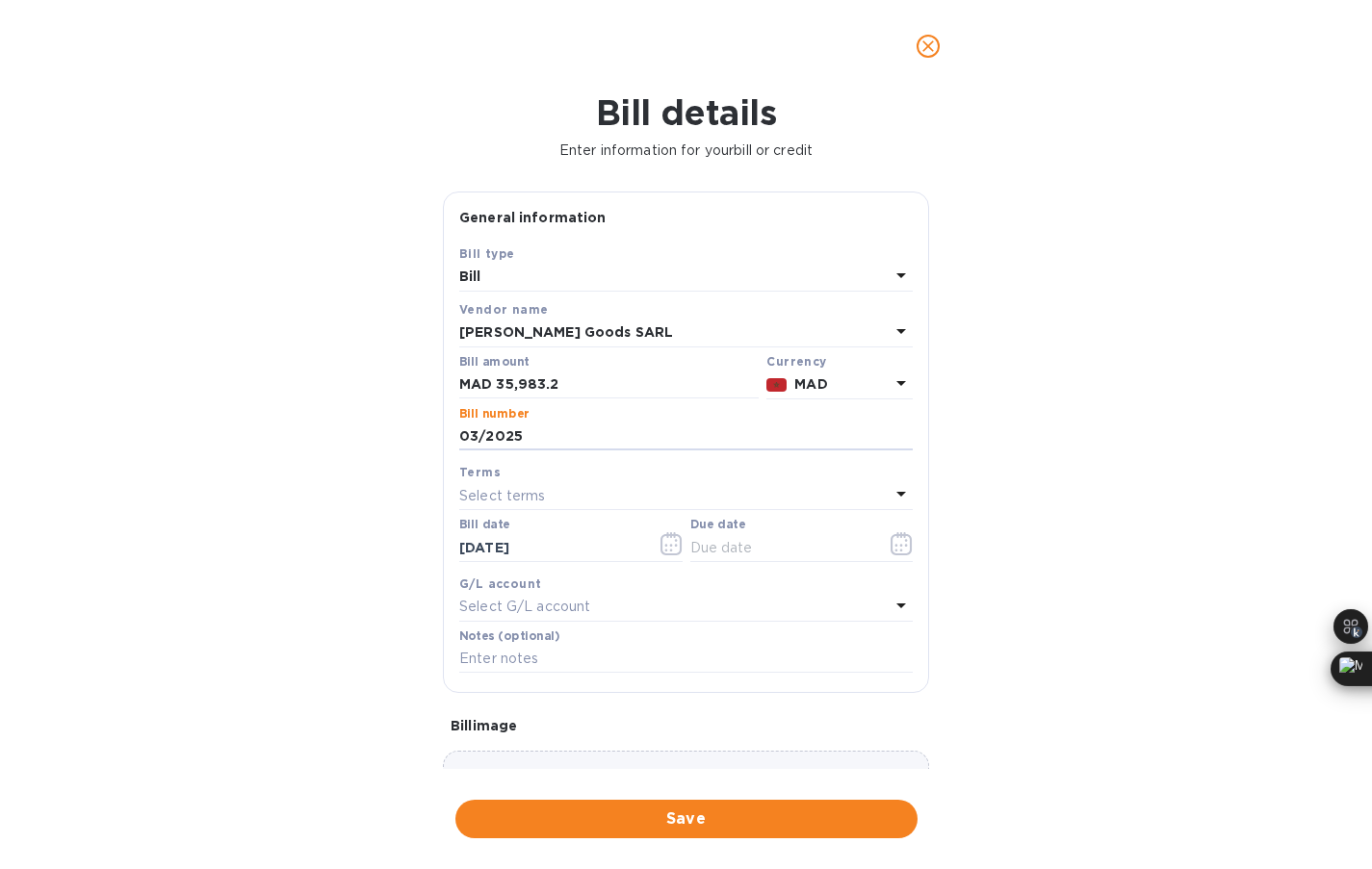
scroll to position [4, 0]
type input "03/2025"
click at [714, 550] on input "text" at bounding box center [781, 544] width 182 height 29
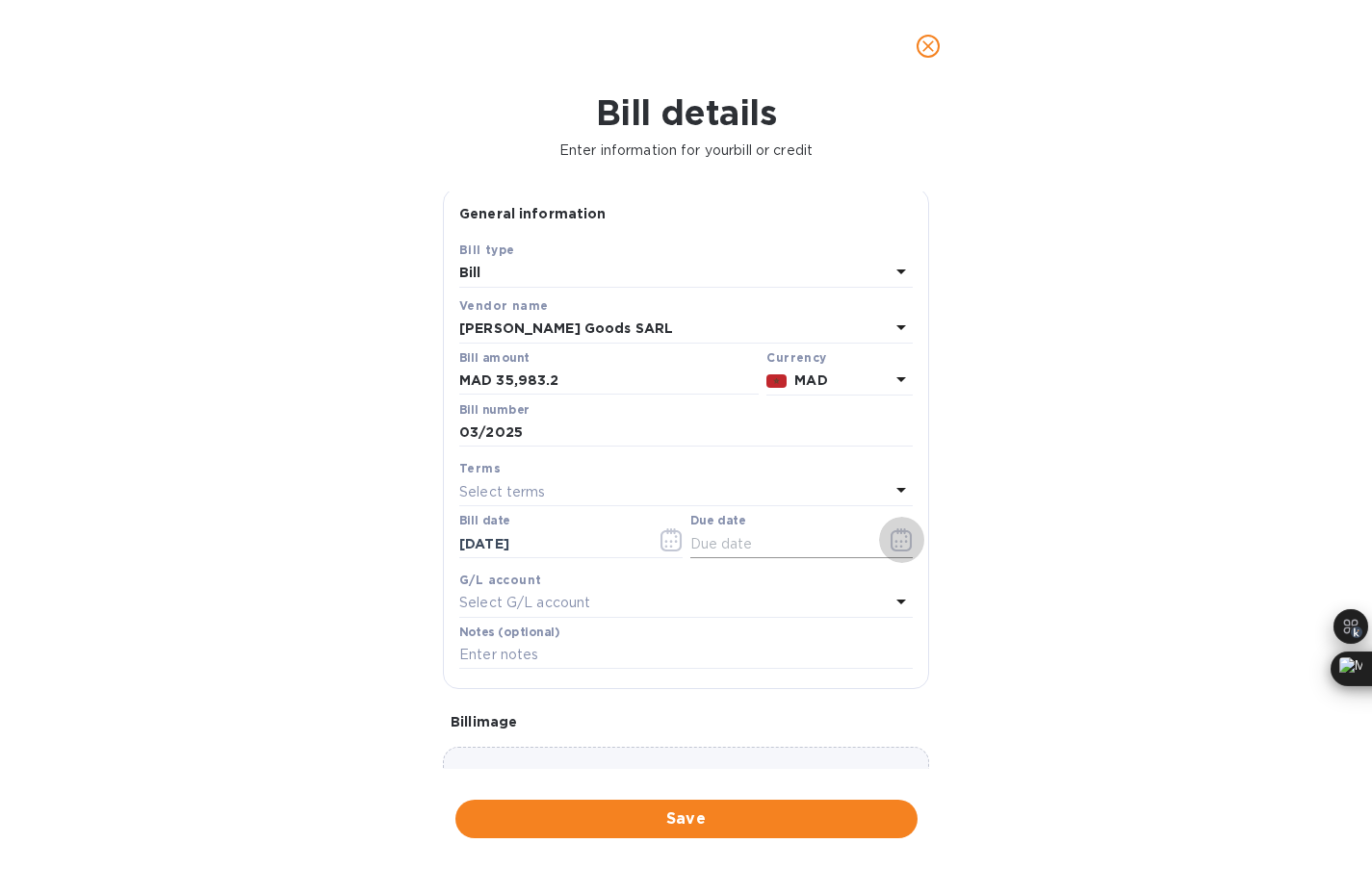
click at [890, 546] on icon "button" at bounding box center [901, 540] width 22 height 23
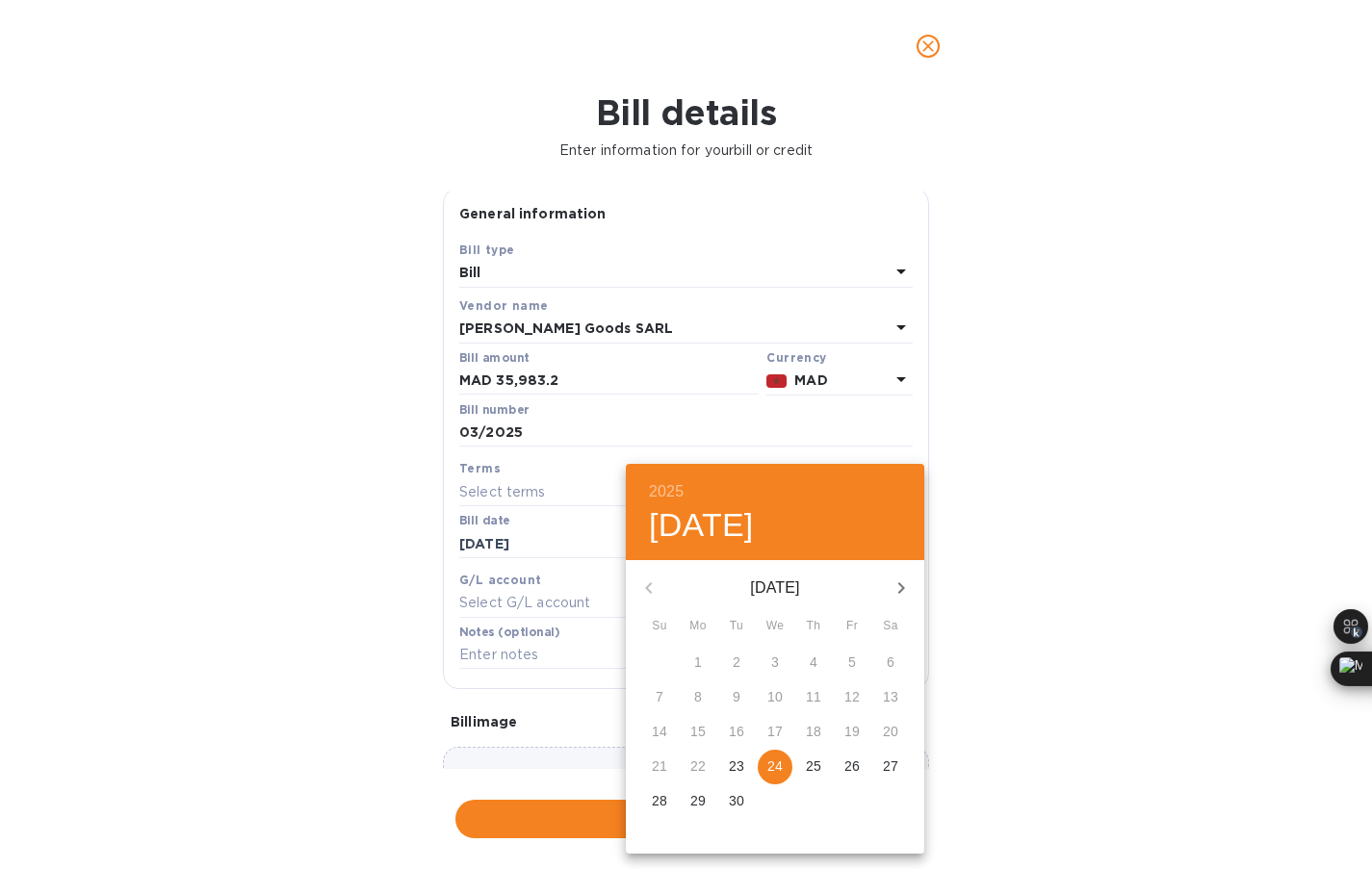
click at [775, 764] on p "24" at bounding box center [775, 767] width 15 height 19
type input "09/24/2025"
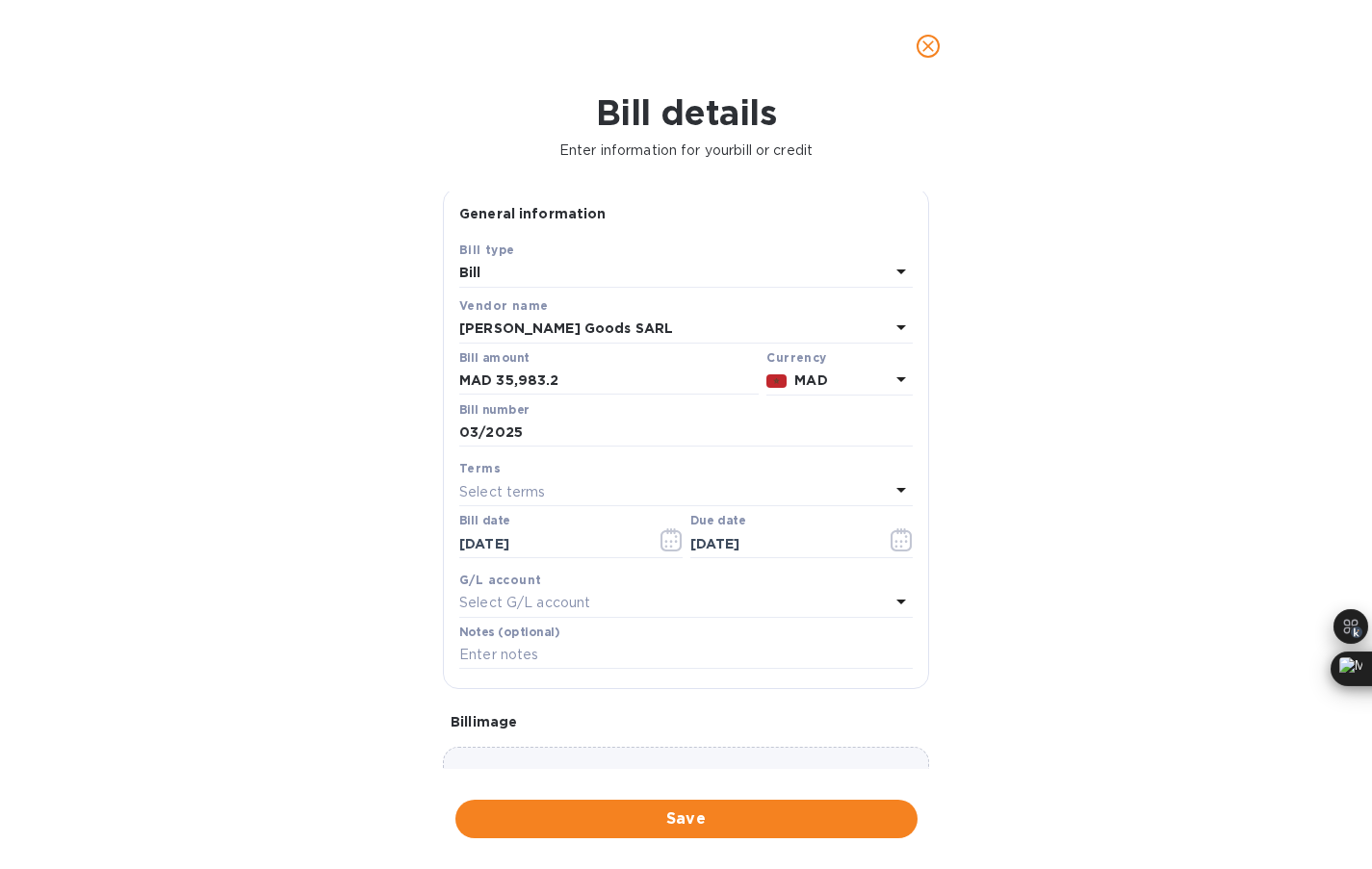
click at [630, 614] on div "Select G/L account" at bounding box center [675, 603] width 431 height 27
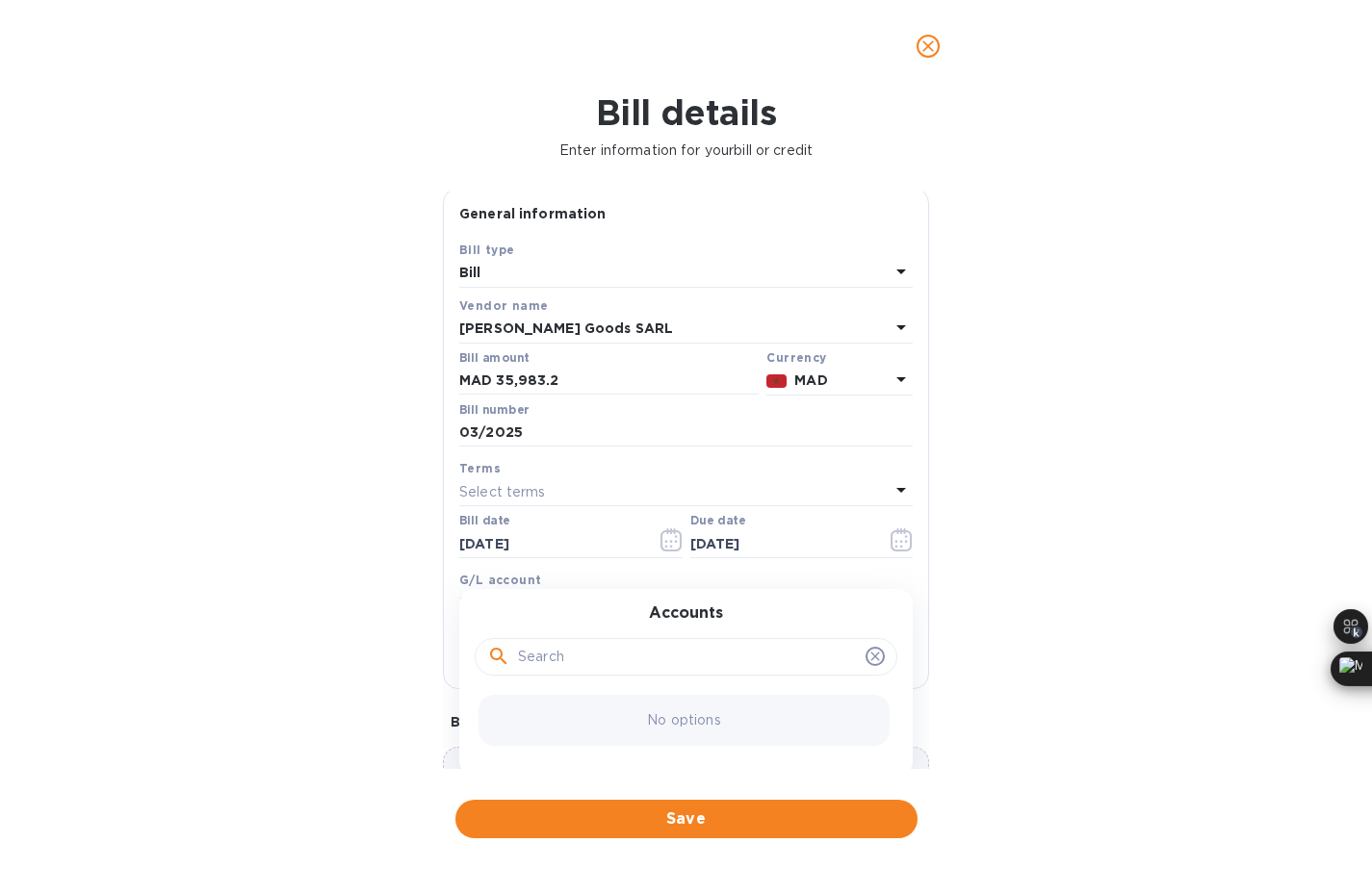
click at [410, 688] on div "Bill details Enter information for your bill or credit General information Save…" at bounding box center [686, 481] width 1372 height 777
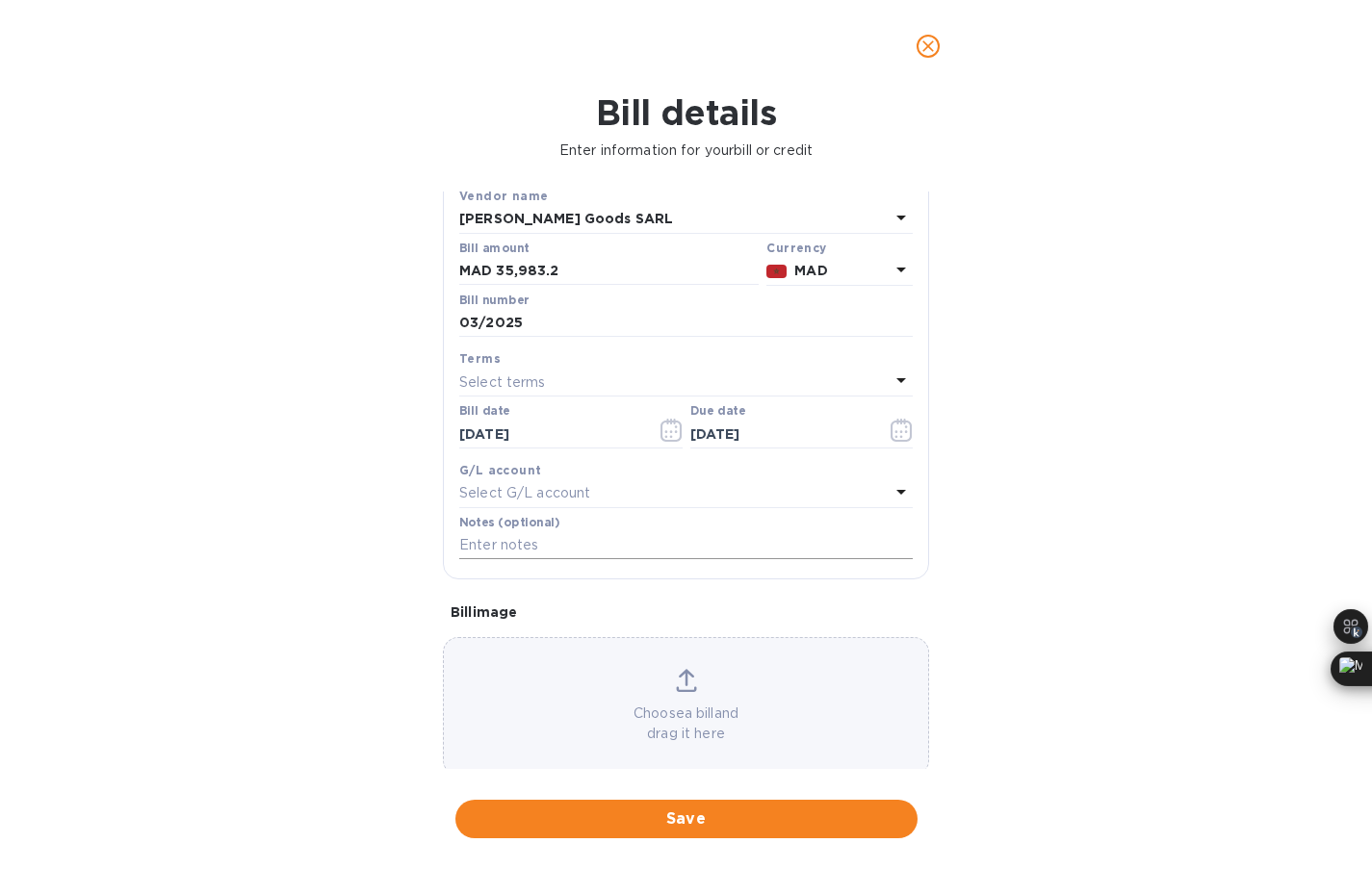
scroll to position [147, 0]
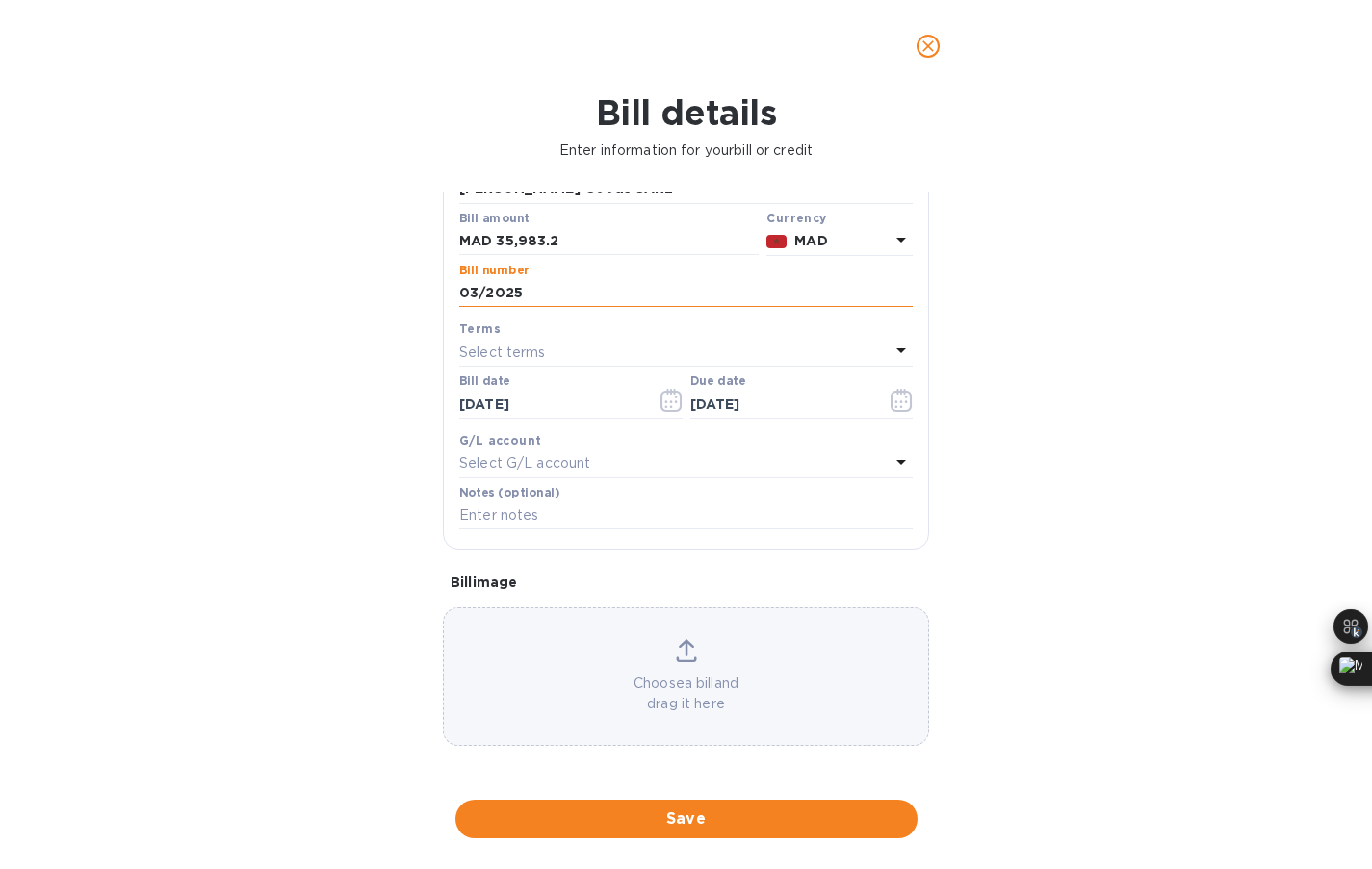
click at [478, 294] on input "03/2025" at bounding box center [686, 294] width 454 height 29
type input "04/2025"
click at [660, 657] on div "Choose a bill and drag it here" at bounding box center [686, 677] width 485 height 75
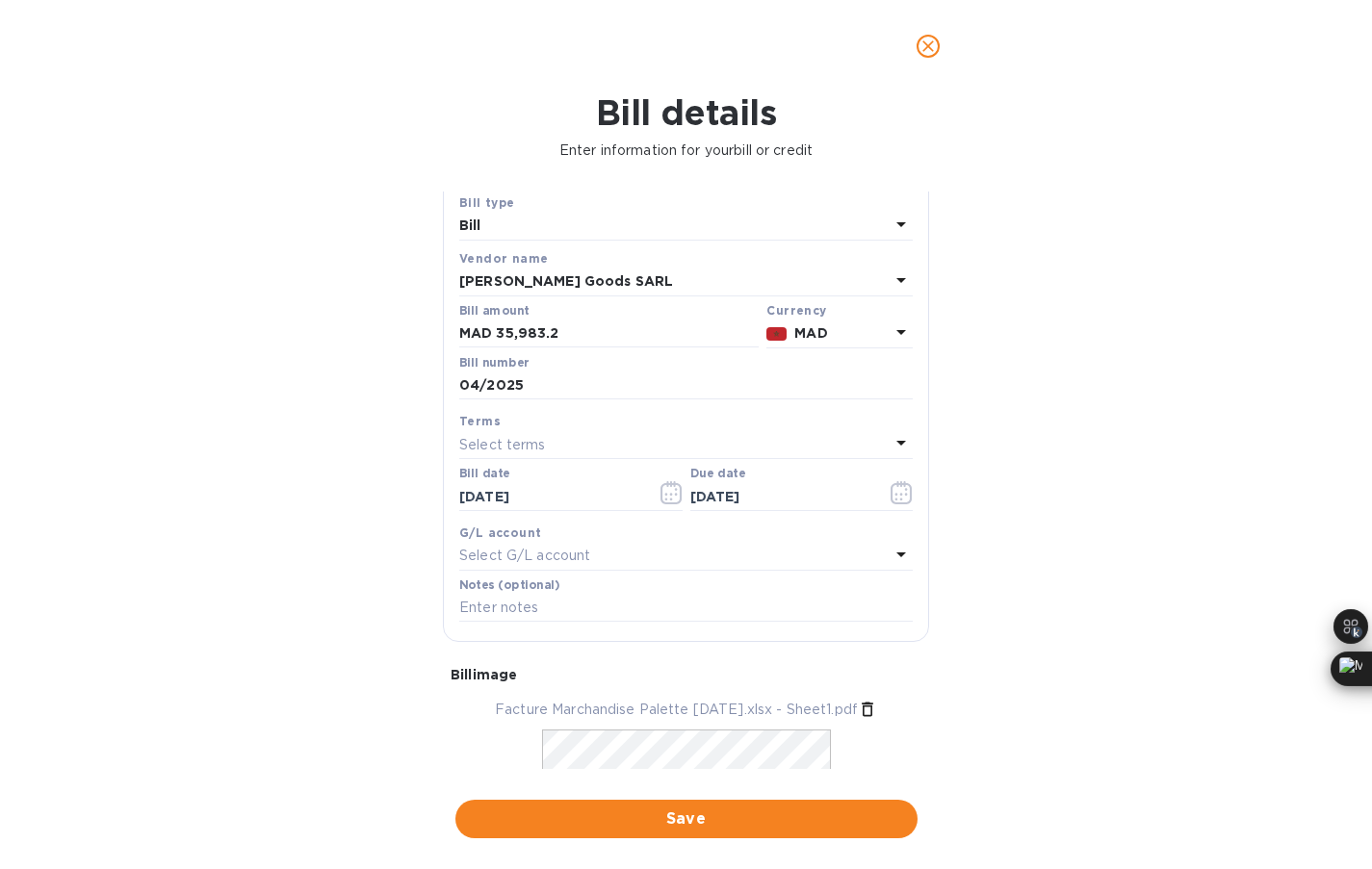
scroll to position [0, 0]
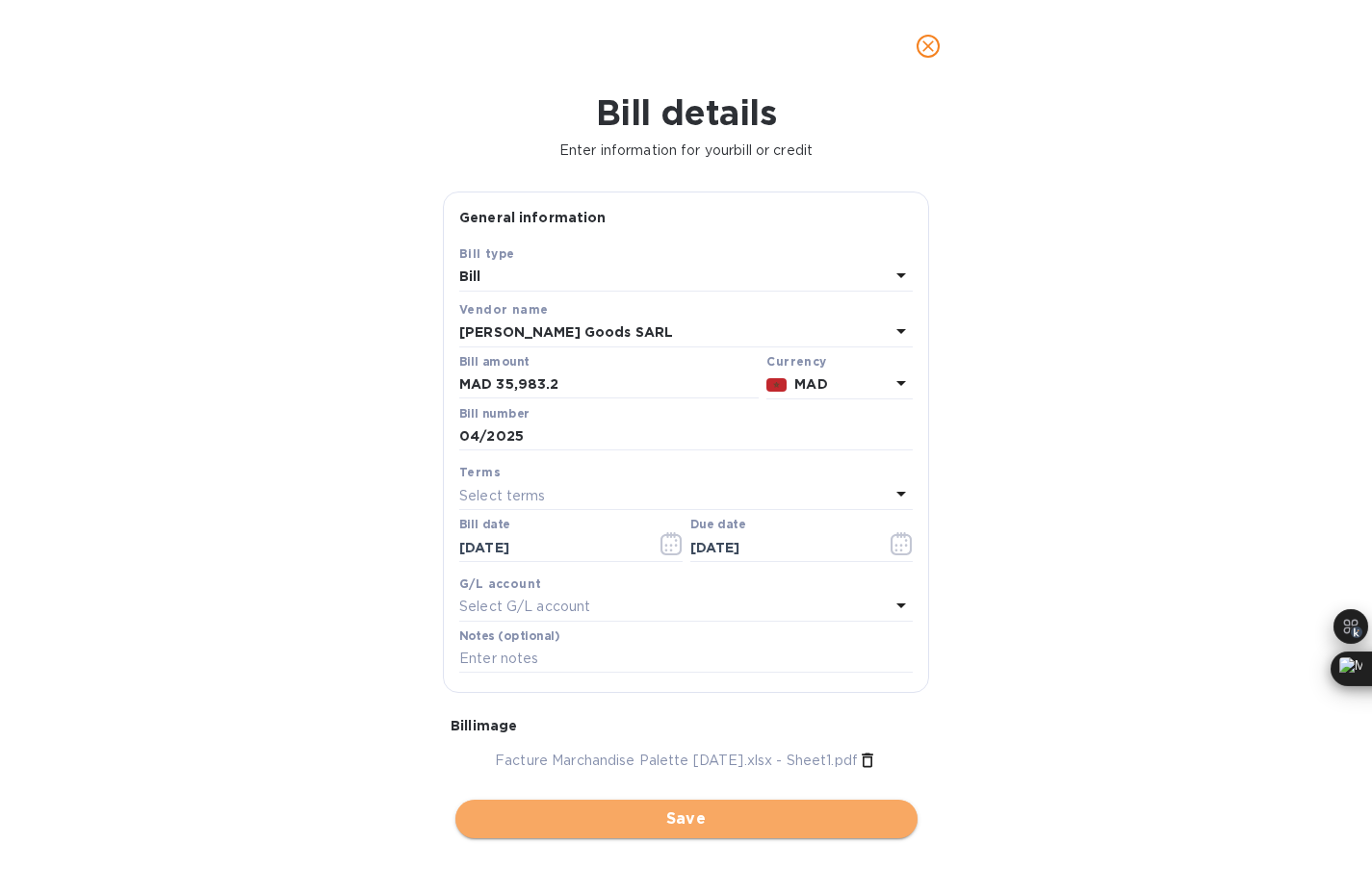
click at [702, 805] on button "Save" at bounding box center [686, 820] width 462 height 39
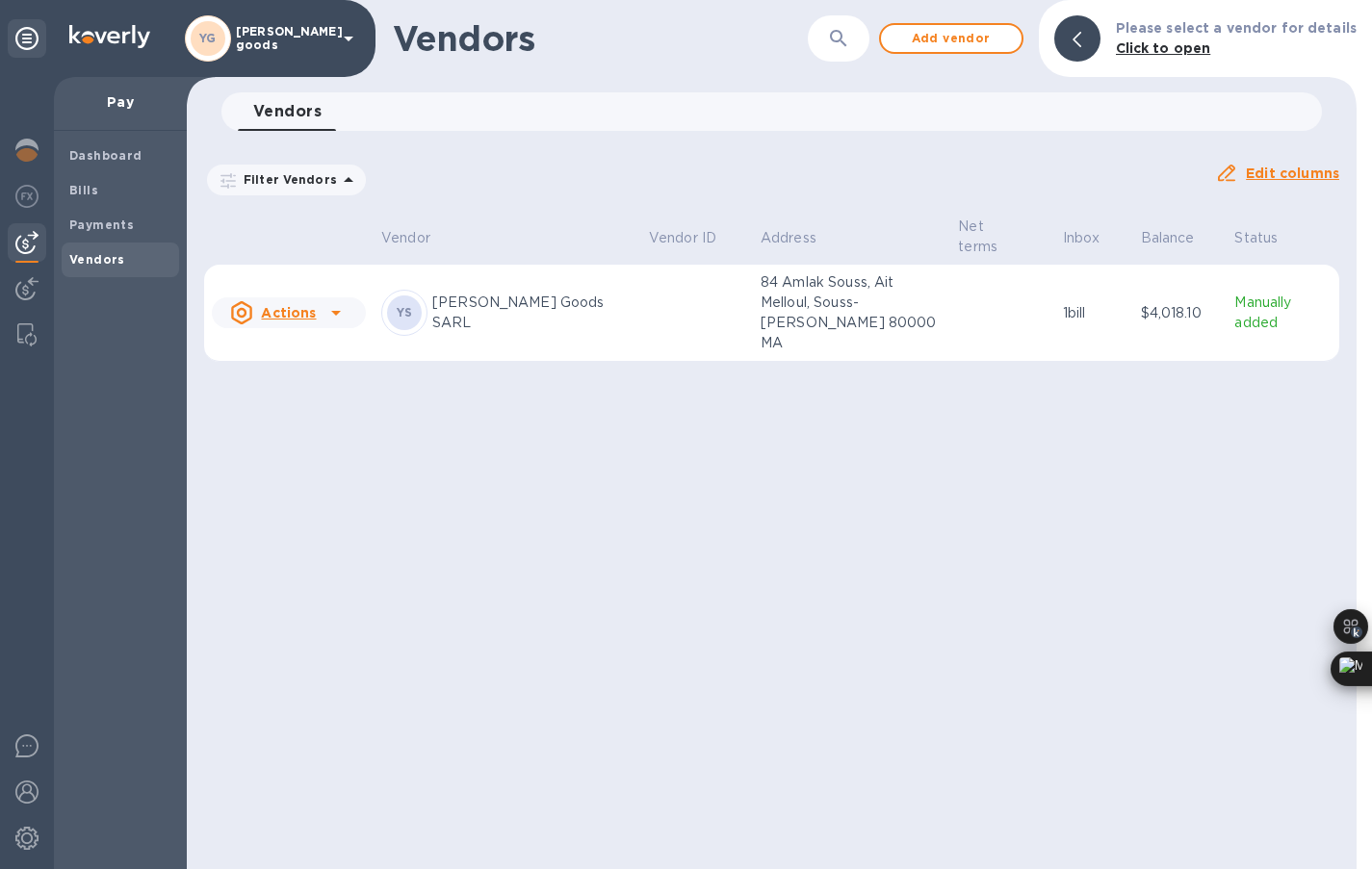
click at [903, 291] on p "84 Amlak Souss, Ait Melloul, Souss-Massa-Drâa 80000 MA" at bounding box center [852, 313] width 182 height 81
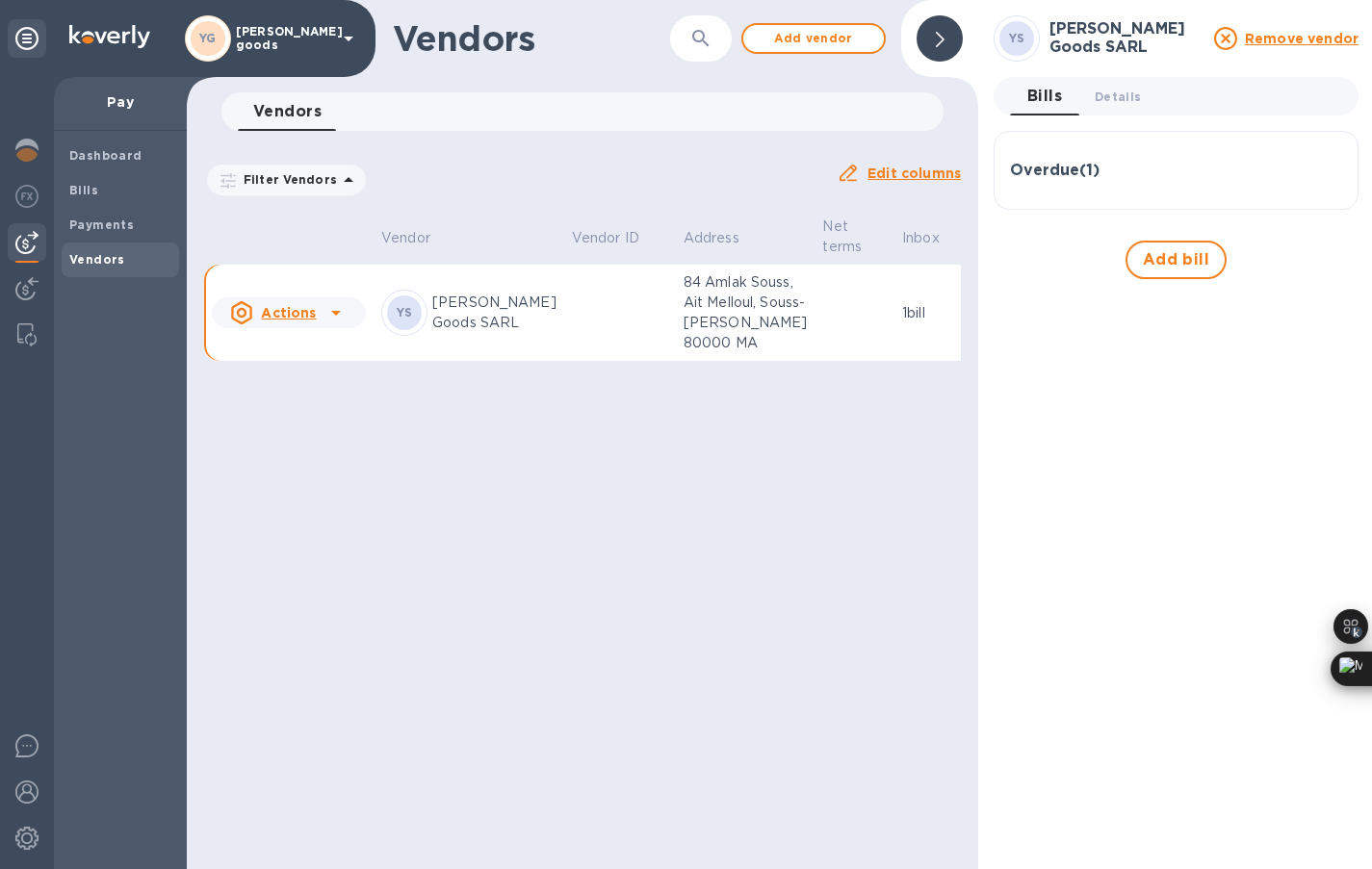
click at [1087, 166] on h3 "Overdue ( 1 )" at bounding box center [1054, 171] width 90 height 18
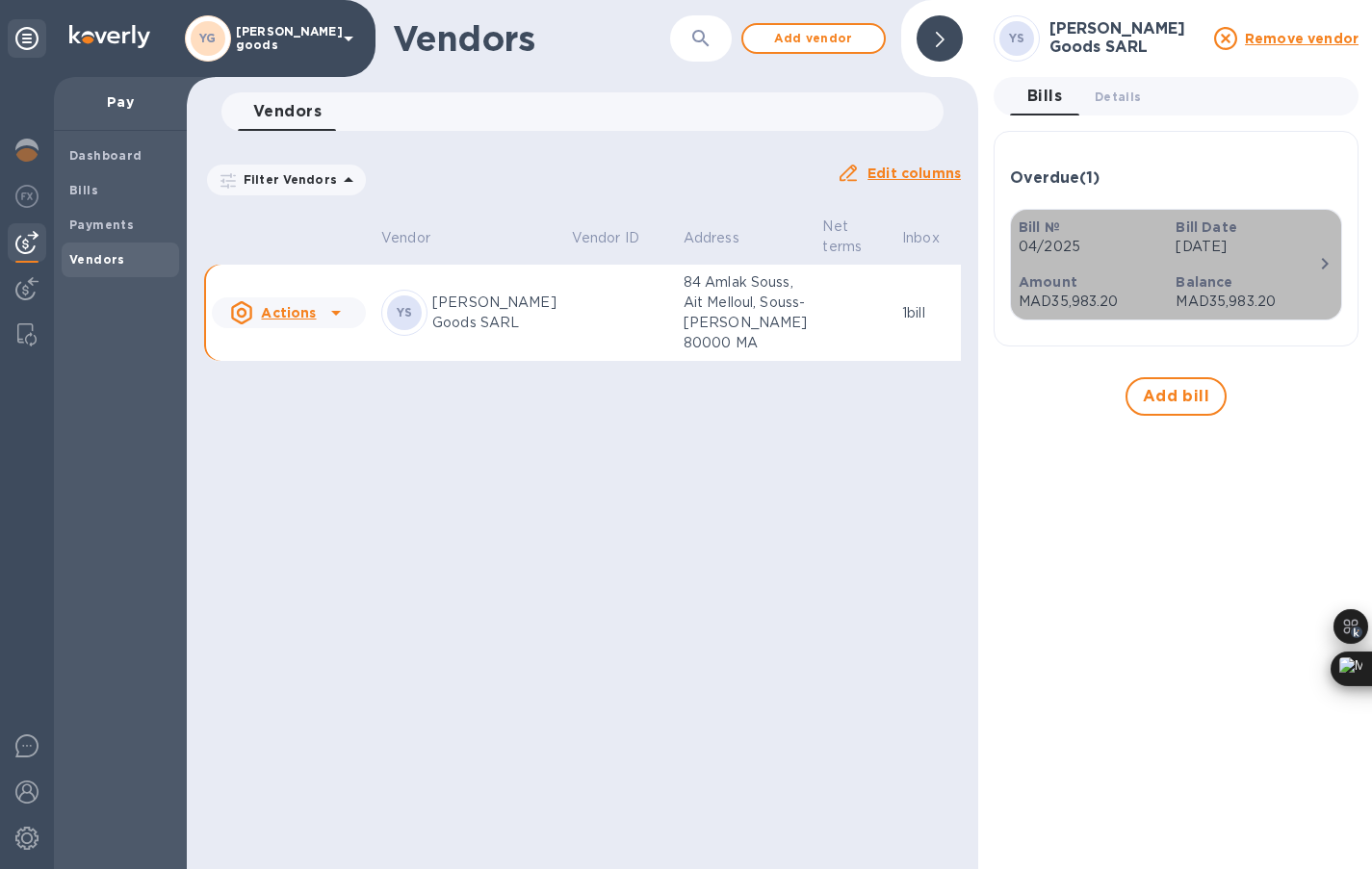
click at [1202, 265] on div "Balance MAD35,983.20" at bounding box center [1246, 292] width 157 height 55
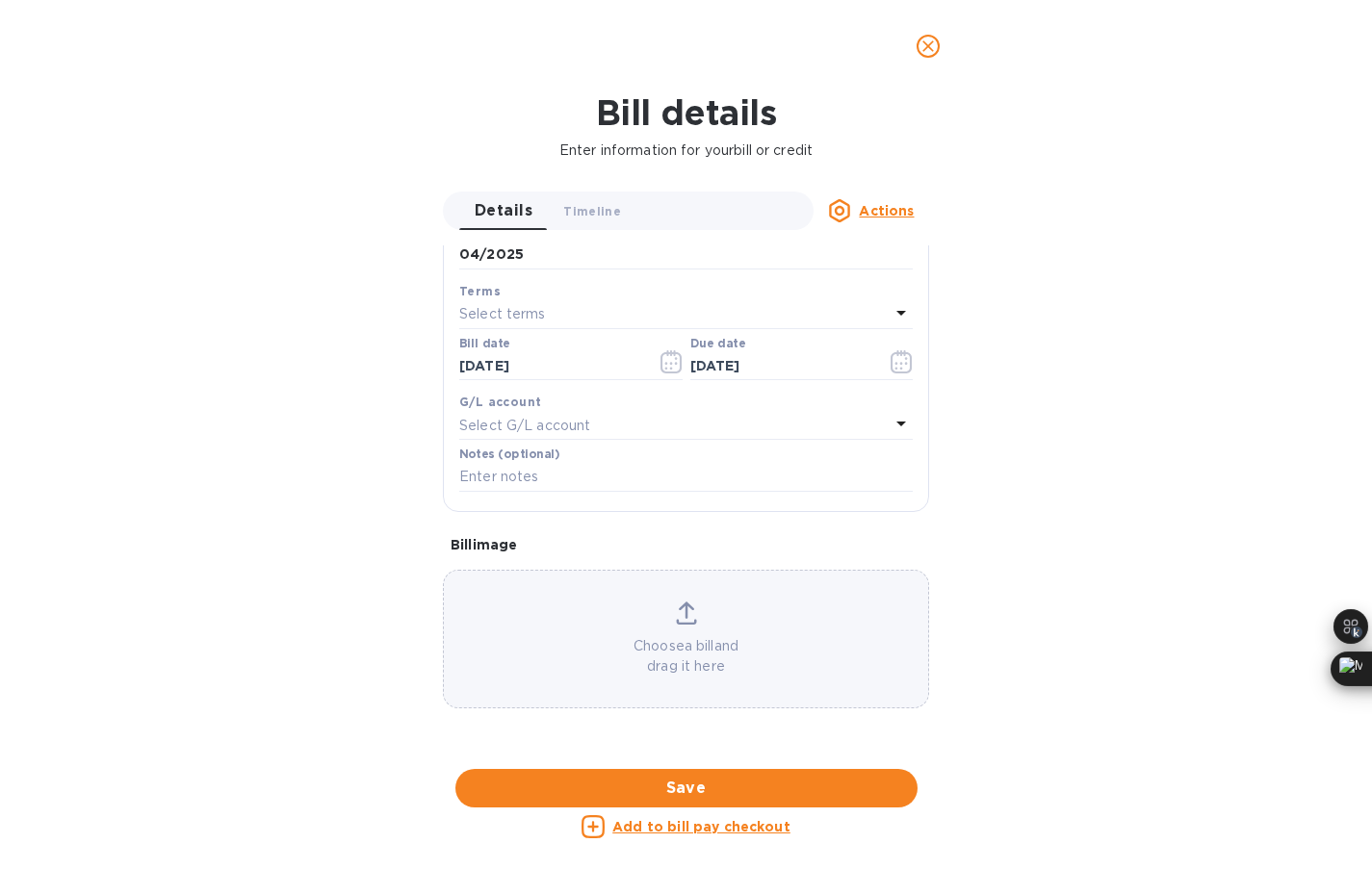
scroll to position [903, 0]
click at [686, 830] on u "Add to bill pay checkout" at bounding box center [701, 827] width 178 height 15
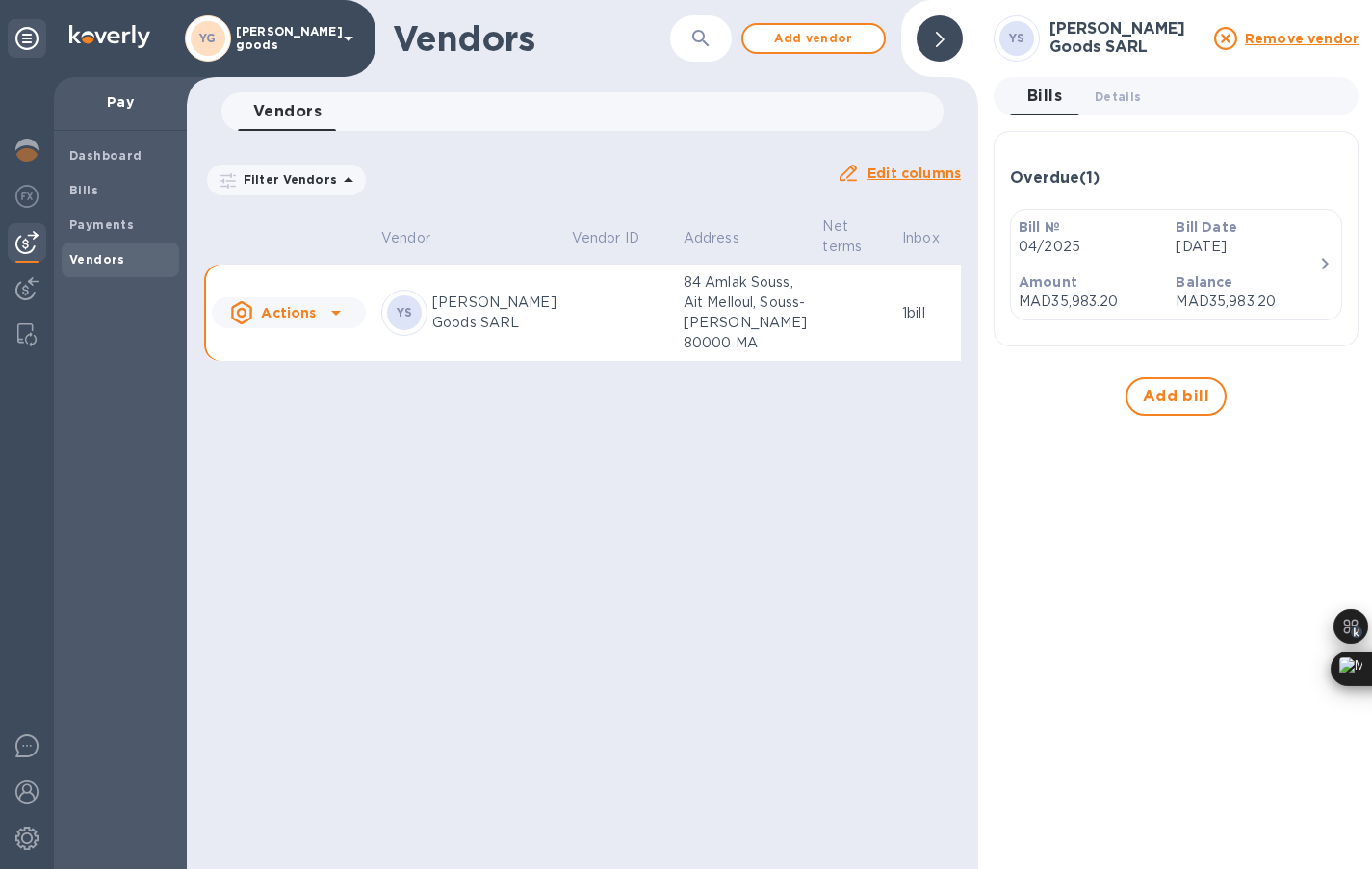
scroll to position [283, 0]
click at [100, 172] on div "Dashboard" at bounding box center [121, 156] width 118 height 35
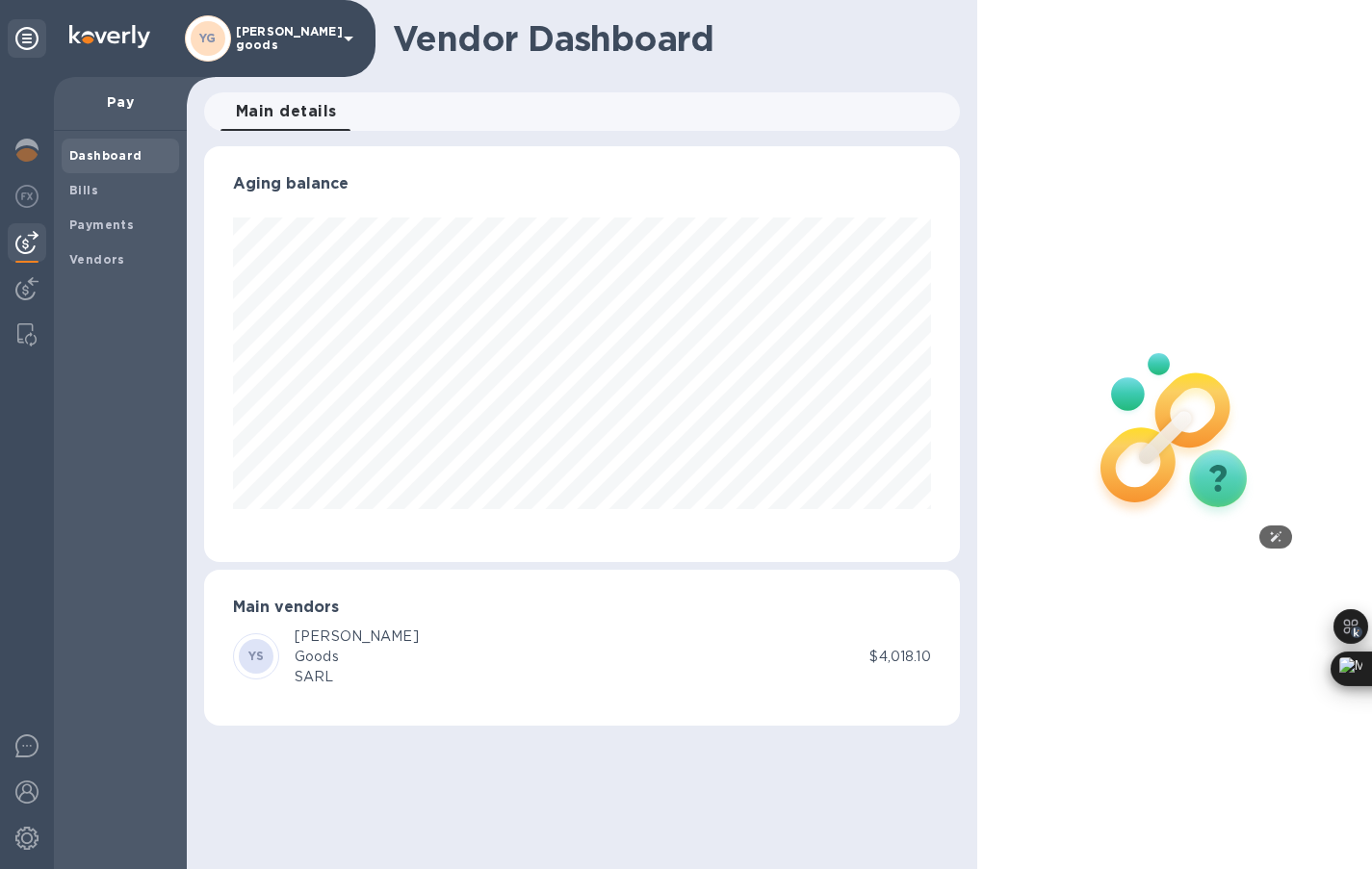
scroll to position [416, 756]
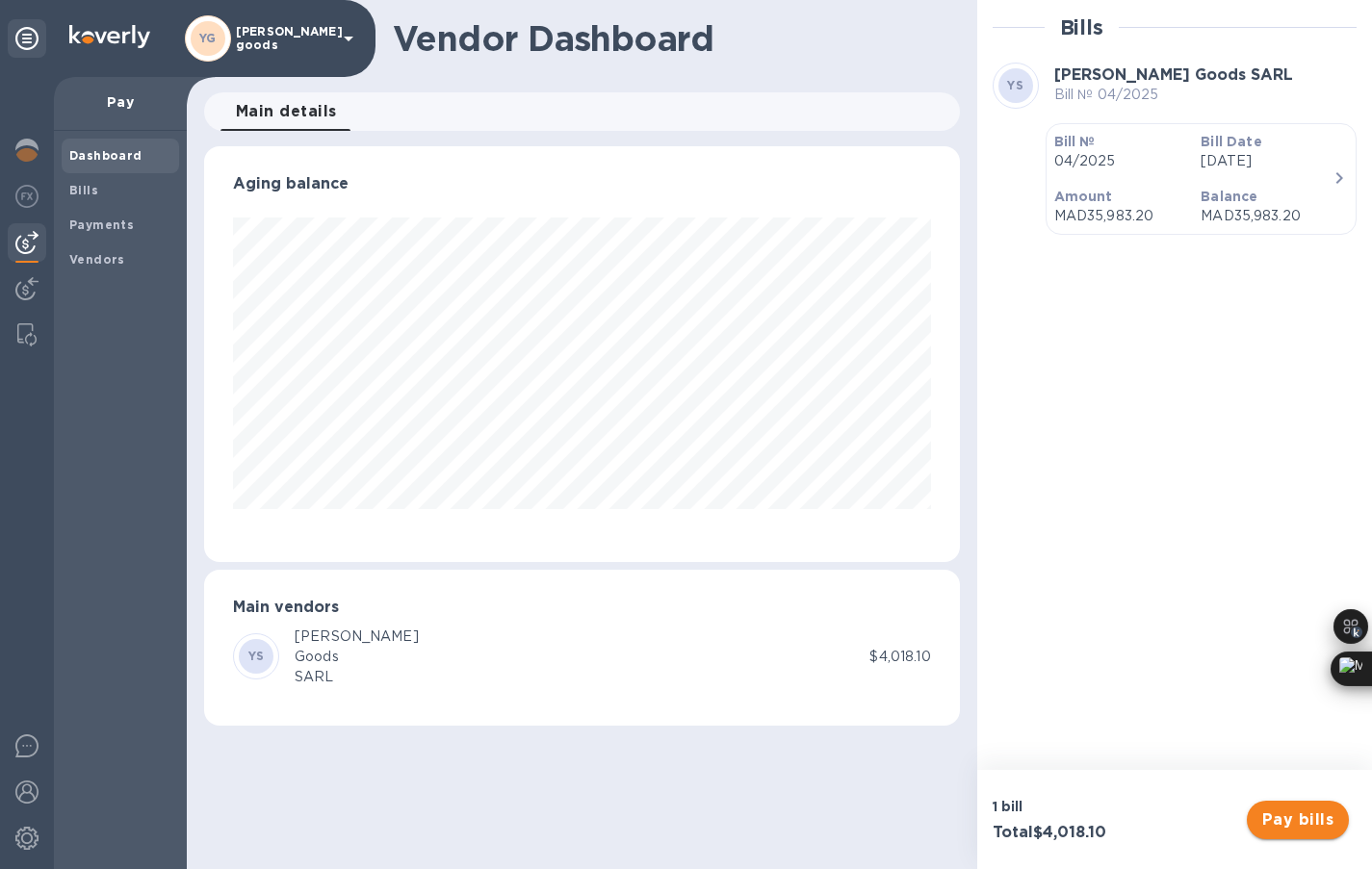
click at [1289, 812] on span "Pay bills" at bounding box center [1298, 821] width 71 height 23
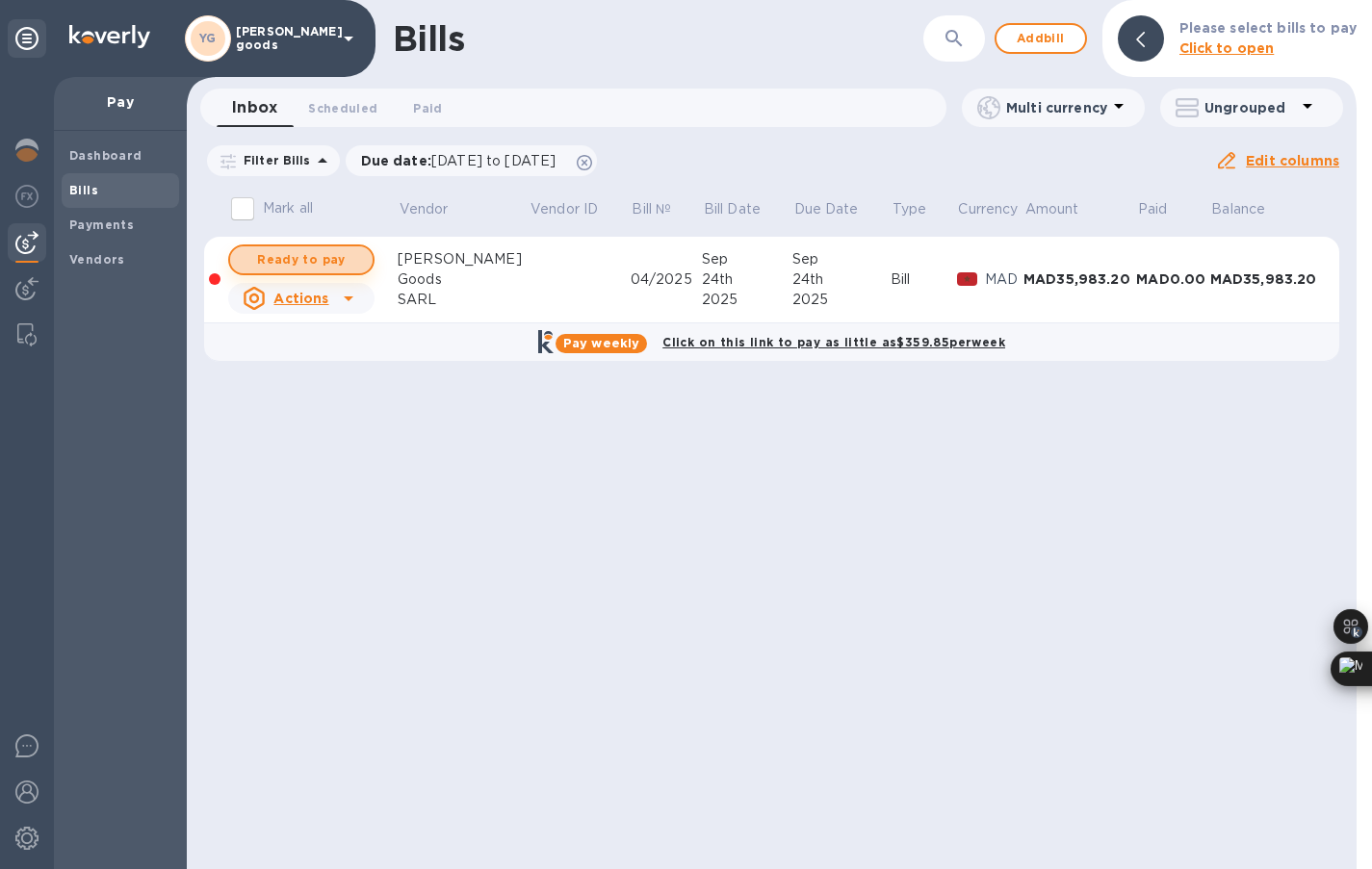
click at [306, 258] on span "Ready to pay" at bounding box center [301, 260] width 112 height 23
checkbox input "true"
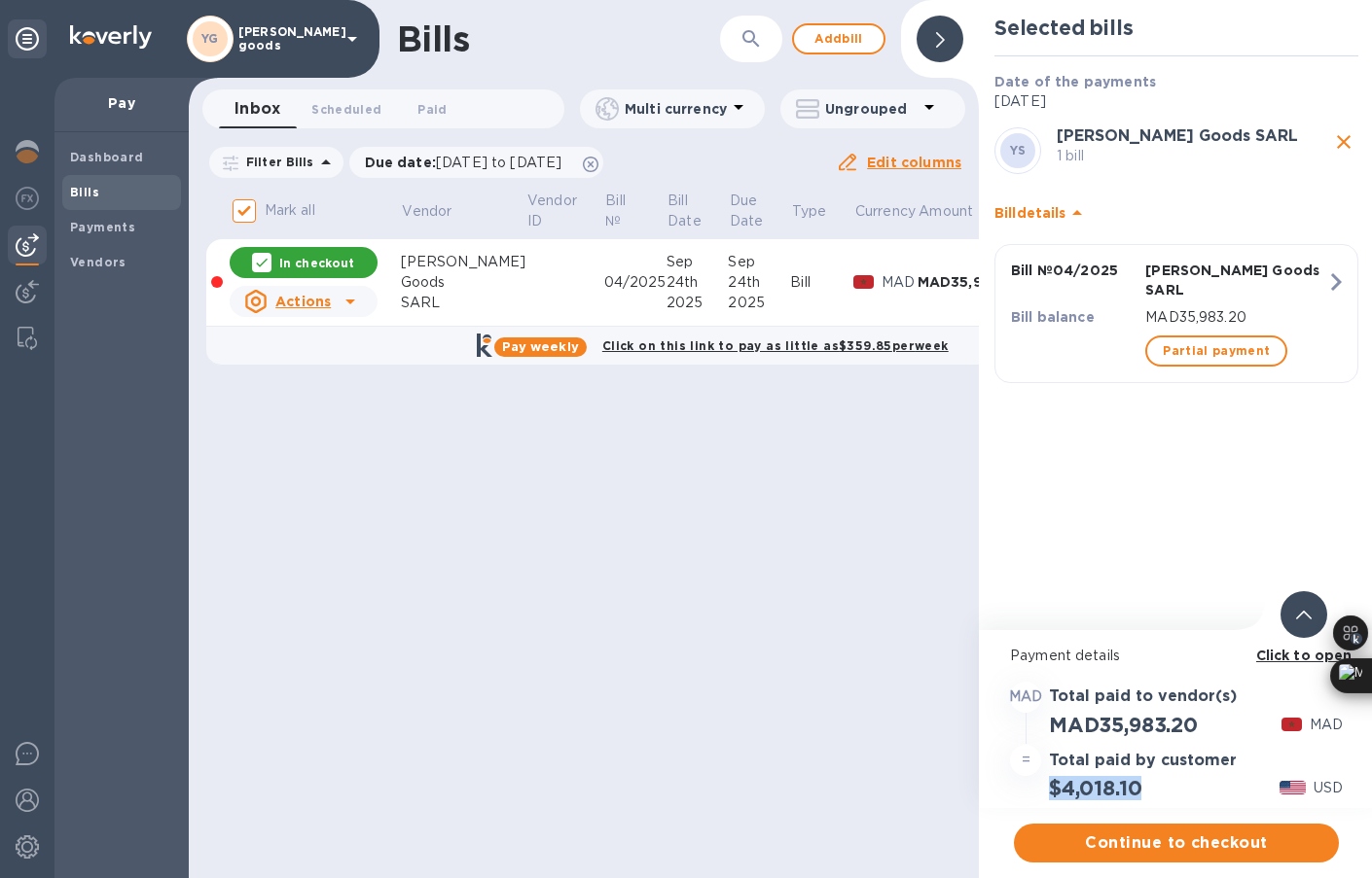
drag, startPoint x: 1154, startPoint y: 786, endPoint x: 1040, endPoint y: 786, distance: 114.0
click at [1040, 786] on div "$4,018.10 USD" at bounding box center [1176, 788] width 341 height 32
copy h2 "$4,018.10"
click at [1200, 782] on div "$4,018.10 USD" at bounding box center [1176, 788] width 341 height 32
click at [1251, 835] on span "Continue to checkout" at bounding box center [1176, 844] width 294 height 23
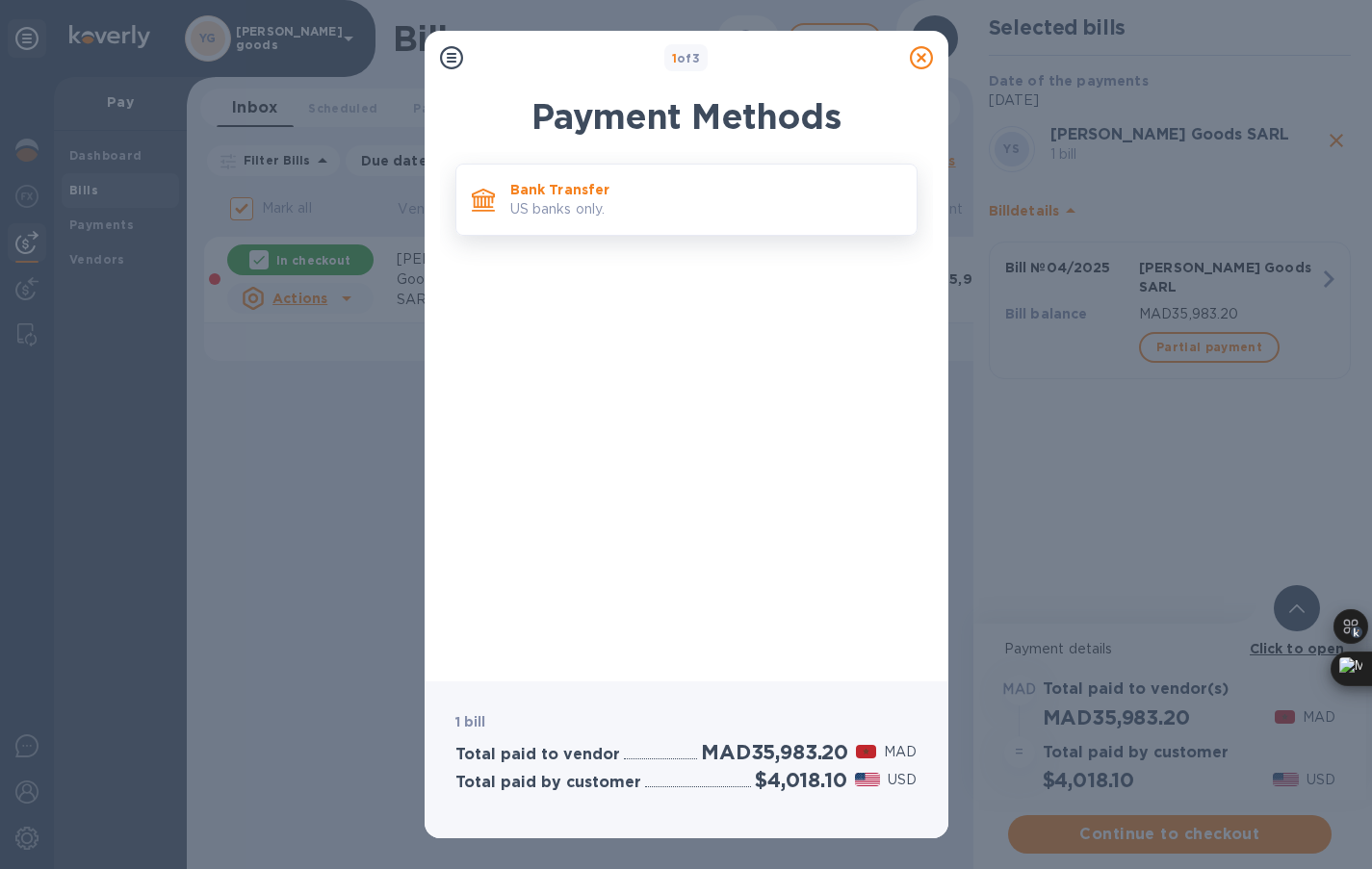
click at [720, 199] on p "US banks only." at bounding box center [706, 209] width 391 height 20
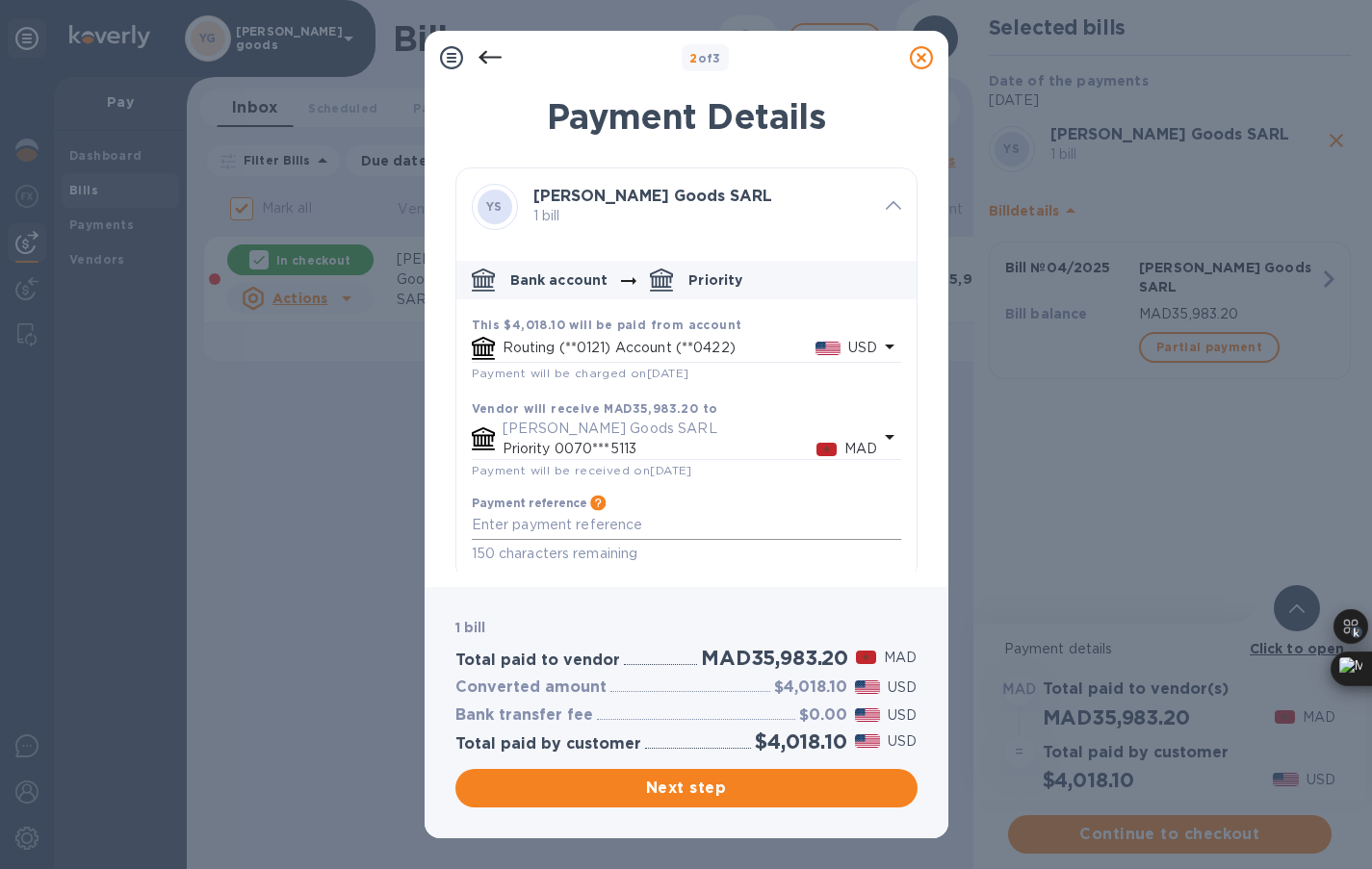
scroll to position [12, 0]
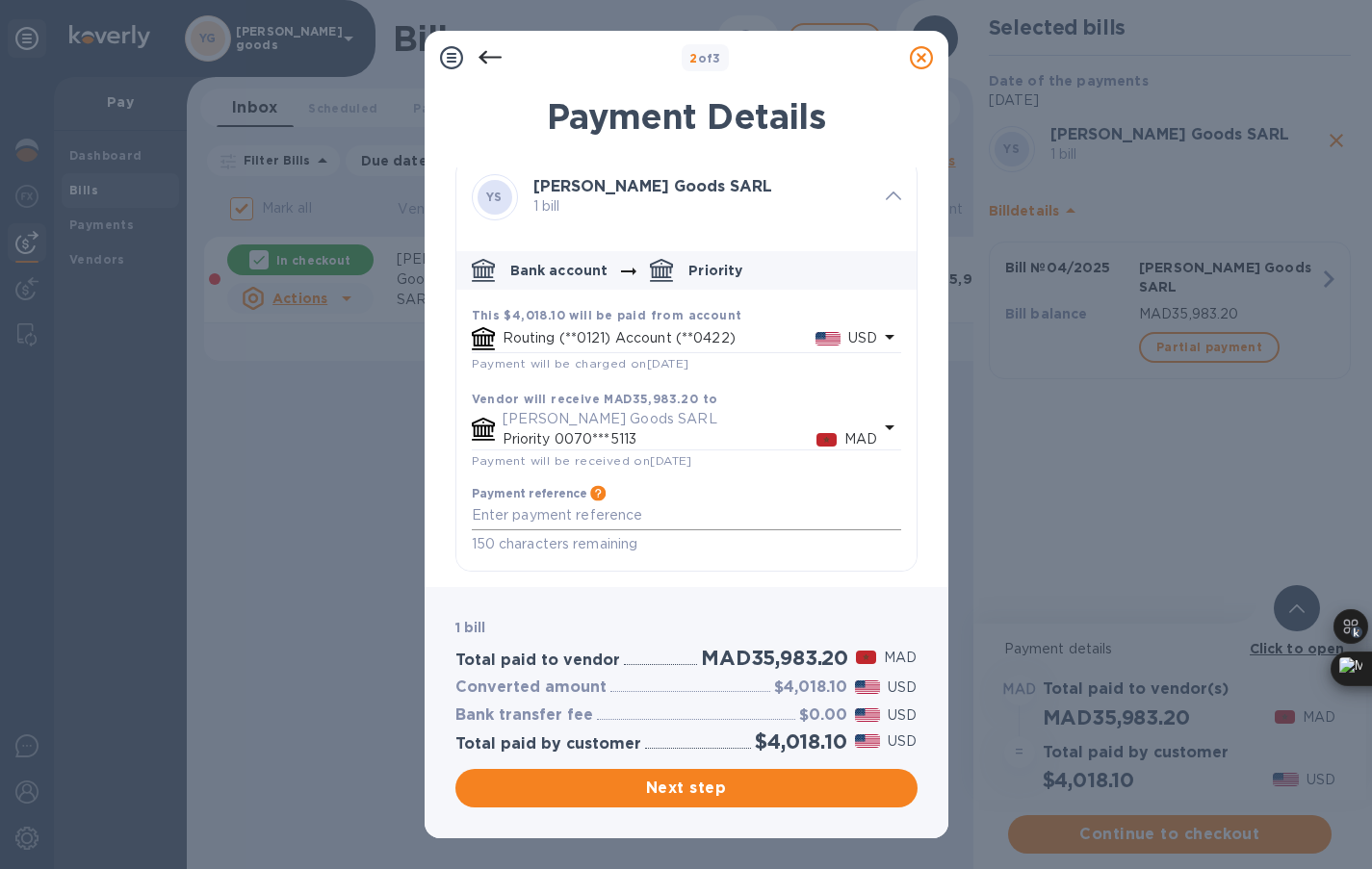
click at [737, 522] on div "x" at bounding box center [686, 517] width 430 height 29
type textarea "SHIPPING 04/2025"
click at [507, 517] on textarea "SHIPPING 04/2025" at bounding box center [686, 516] width 430 height 16
click at [545, 511] on textarea "SHIPPING 04/2025" at bounding box center [686, 516] width 430 height 16
click at [688, 793] on span "Next step" at bounding box center [686, 789] width 432 height 23
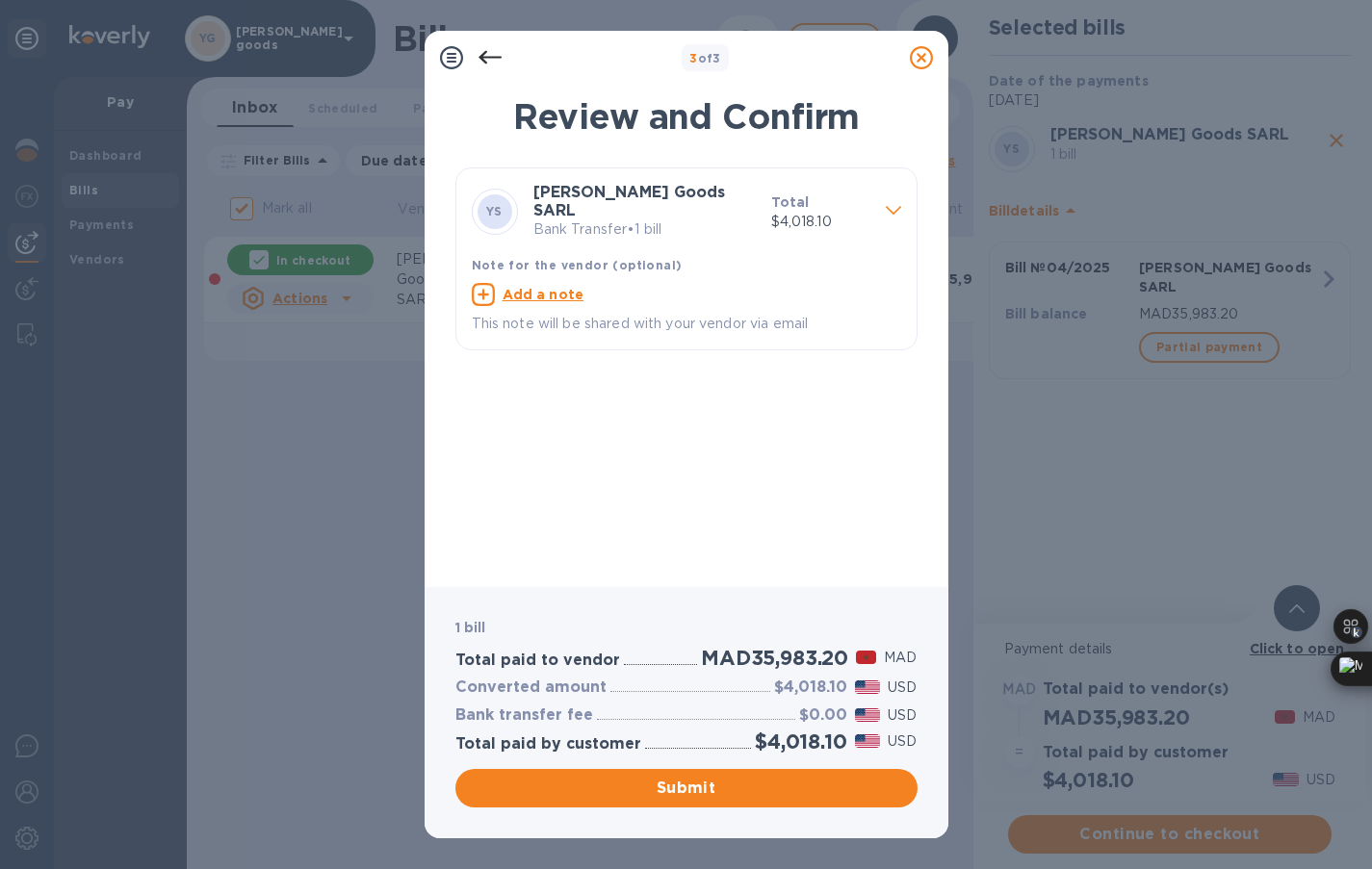
click at [563, 292] on u "Add a note" at bounding box center [544, 294] width 82 height 15
click at [563, 297] on div "x" at bounding box center [671, 297] width 399 height 29
paste textarea "$4,018.10"
type textarea "SHIPPING 04/2025"
click at [658, 780] on span "Submit" at bounding box center [686, 789] width 432 height 23
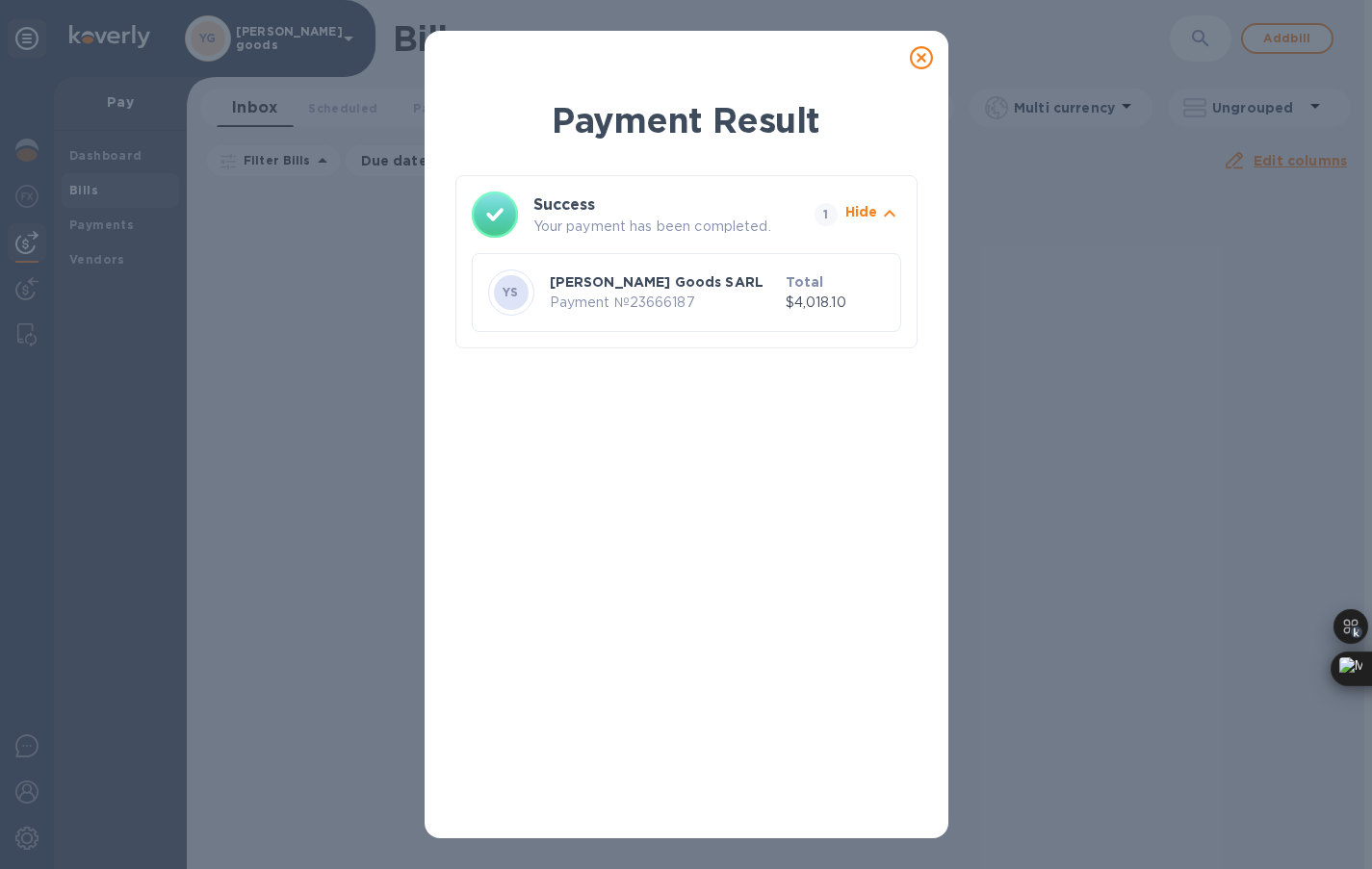
click at [918, 64] on icon at bounding box center [921, 58] width 23 height 23
